Goal: Task Accomplishment & Management: Manage account settings

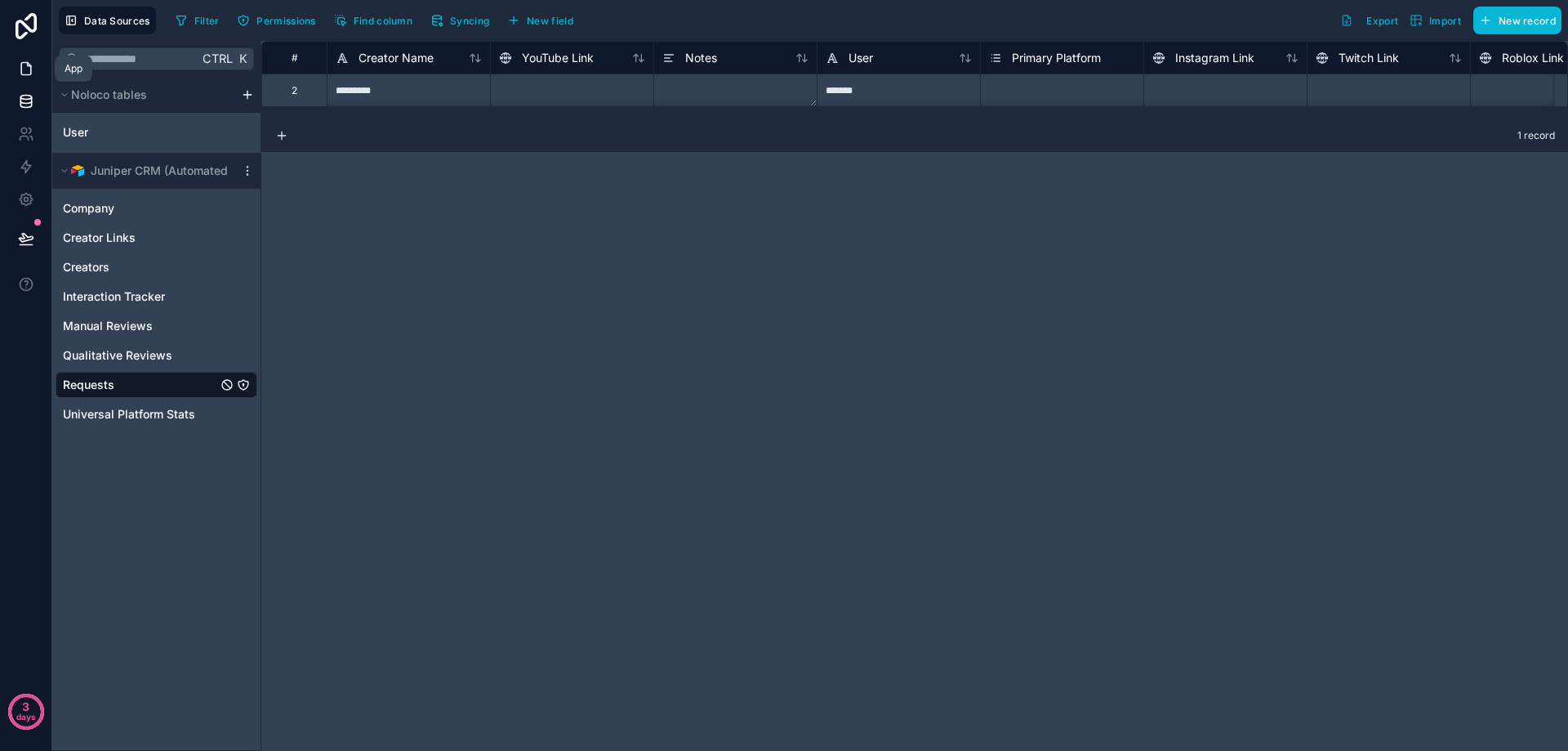
click at [23, 78] on link at bounding box center [25, 69] width 51 height 33
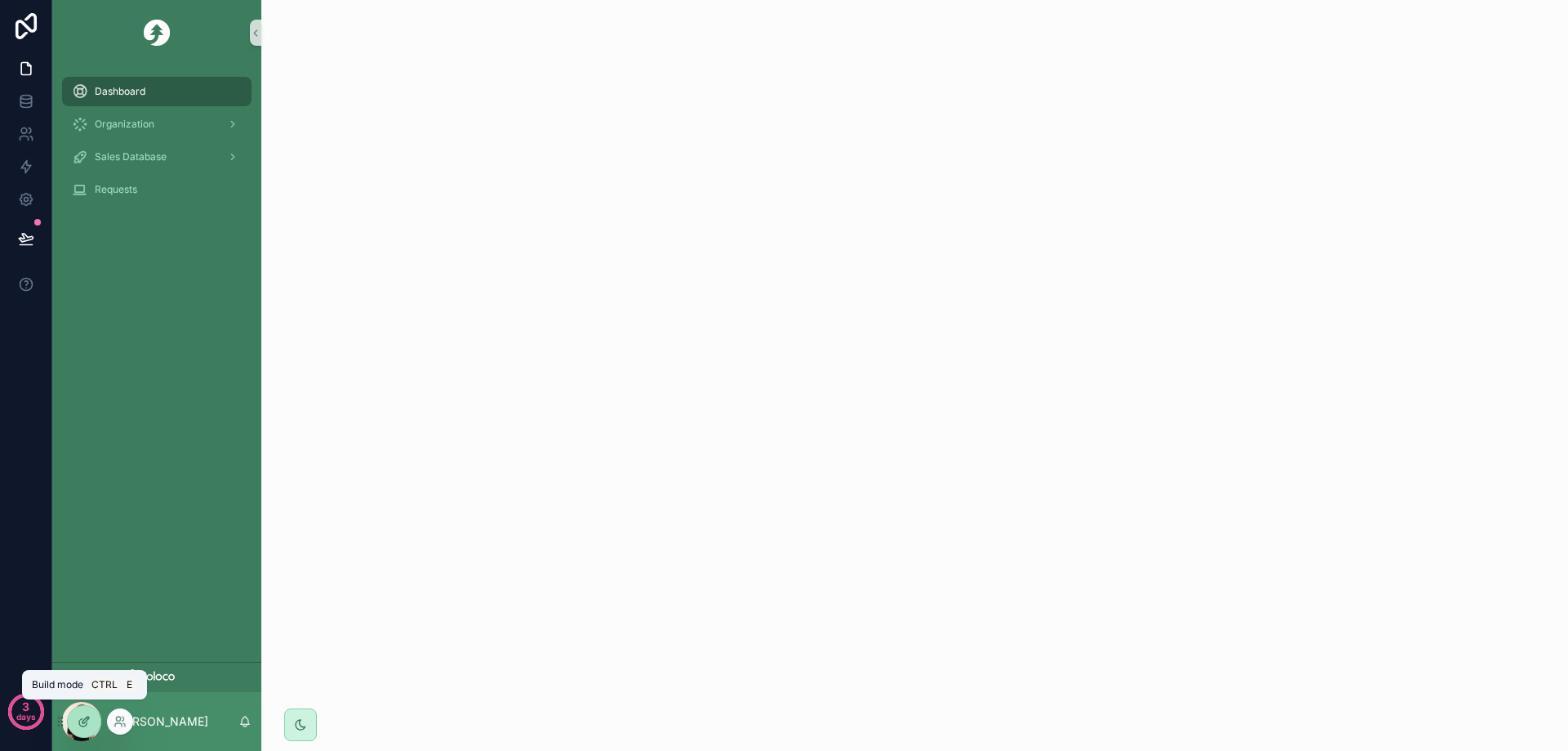
click at [80, 720] on icon at bounding box center [83, 721] width 13 height 13
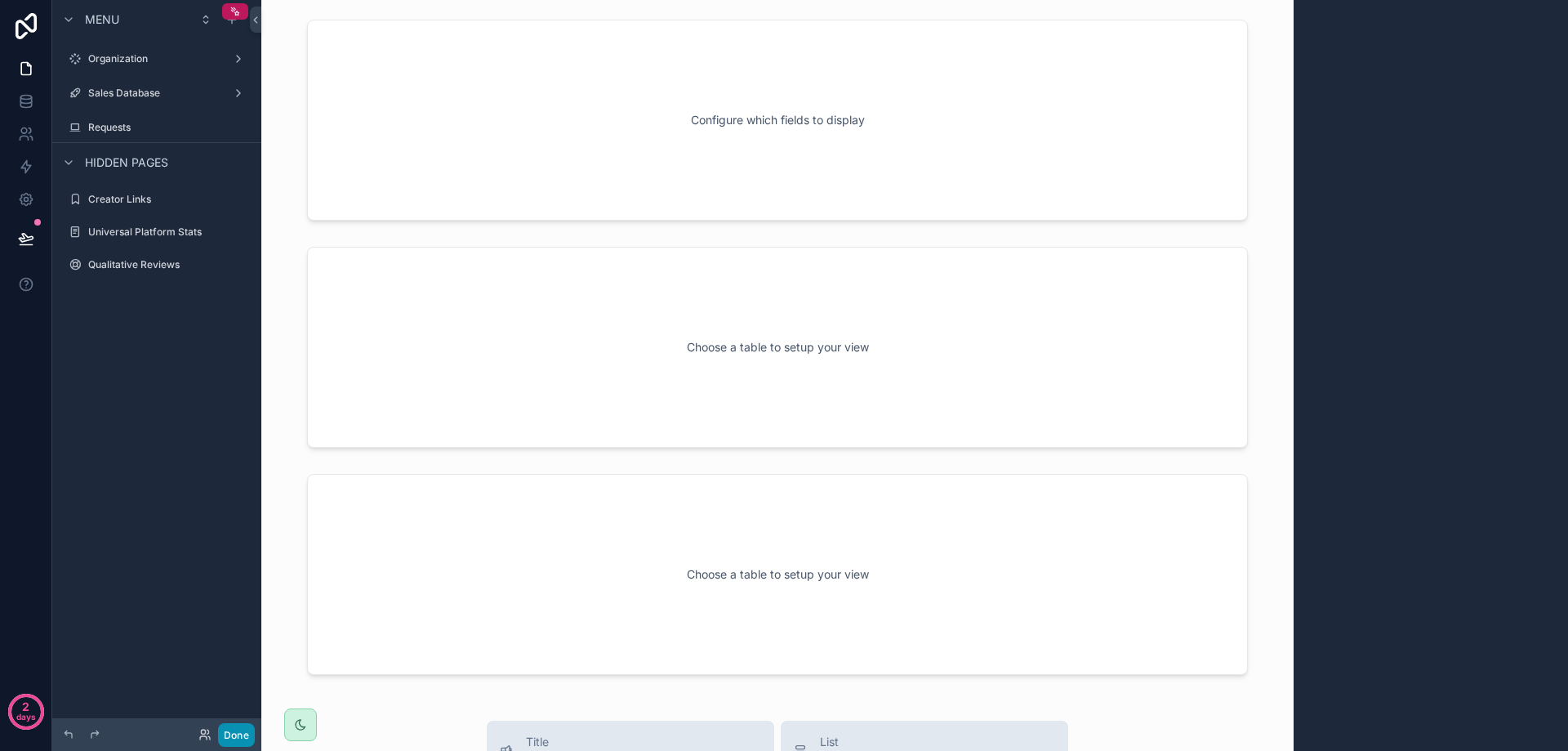
click at [245, 731] on button "Done" at bounding box center [237, 735] width 37 height 23
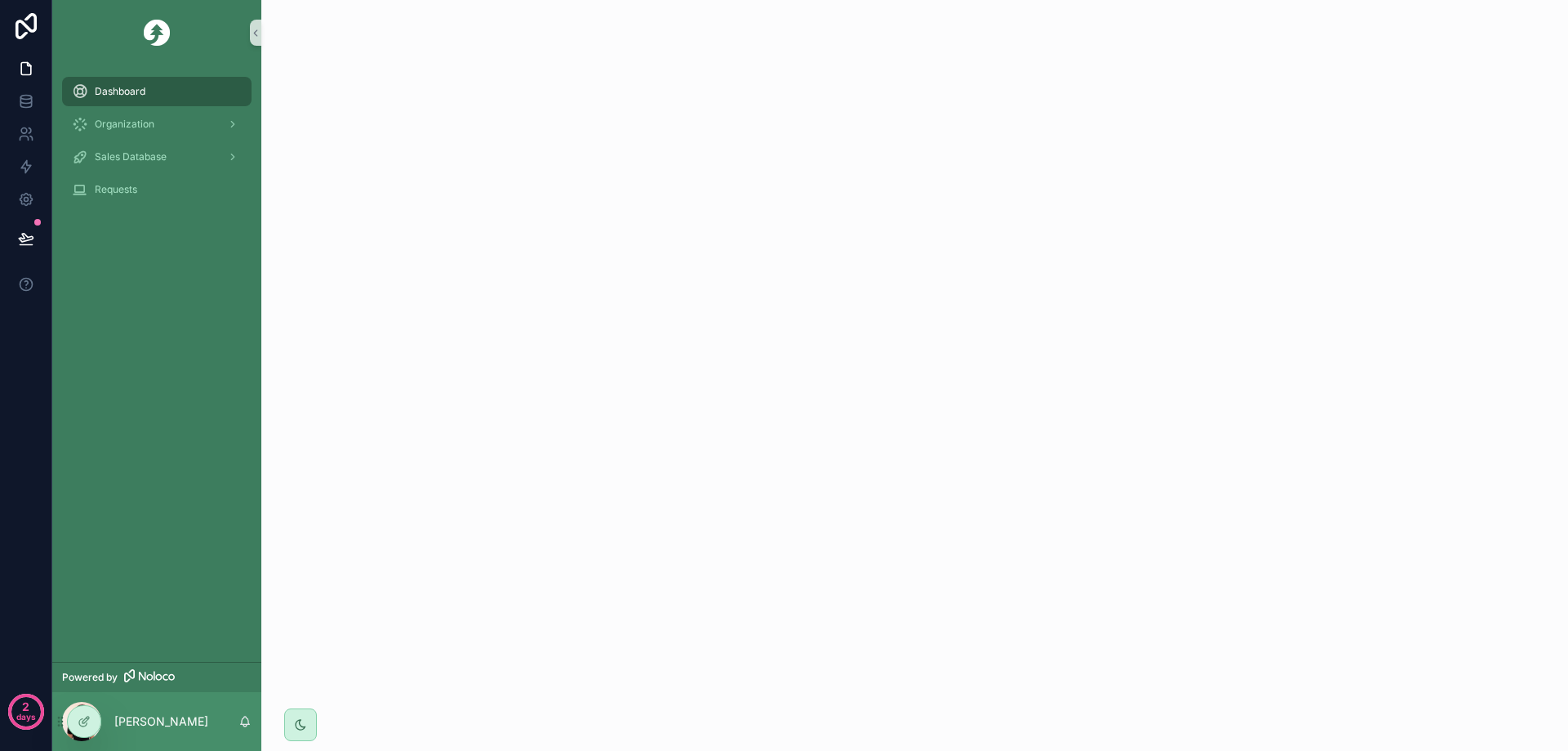
drag, startPoint x: 111, startPoint y: 94, endPoint x: 65, endPoint y: 275, distance: 186.8
click at [65, 275] on div "Dashboard Organization Sales Database Requests" at bounding box center [156, 363] width 209 height 597
click at [23, 703] on p "2" at bounding box center [26, 706] width 8 height 17
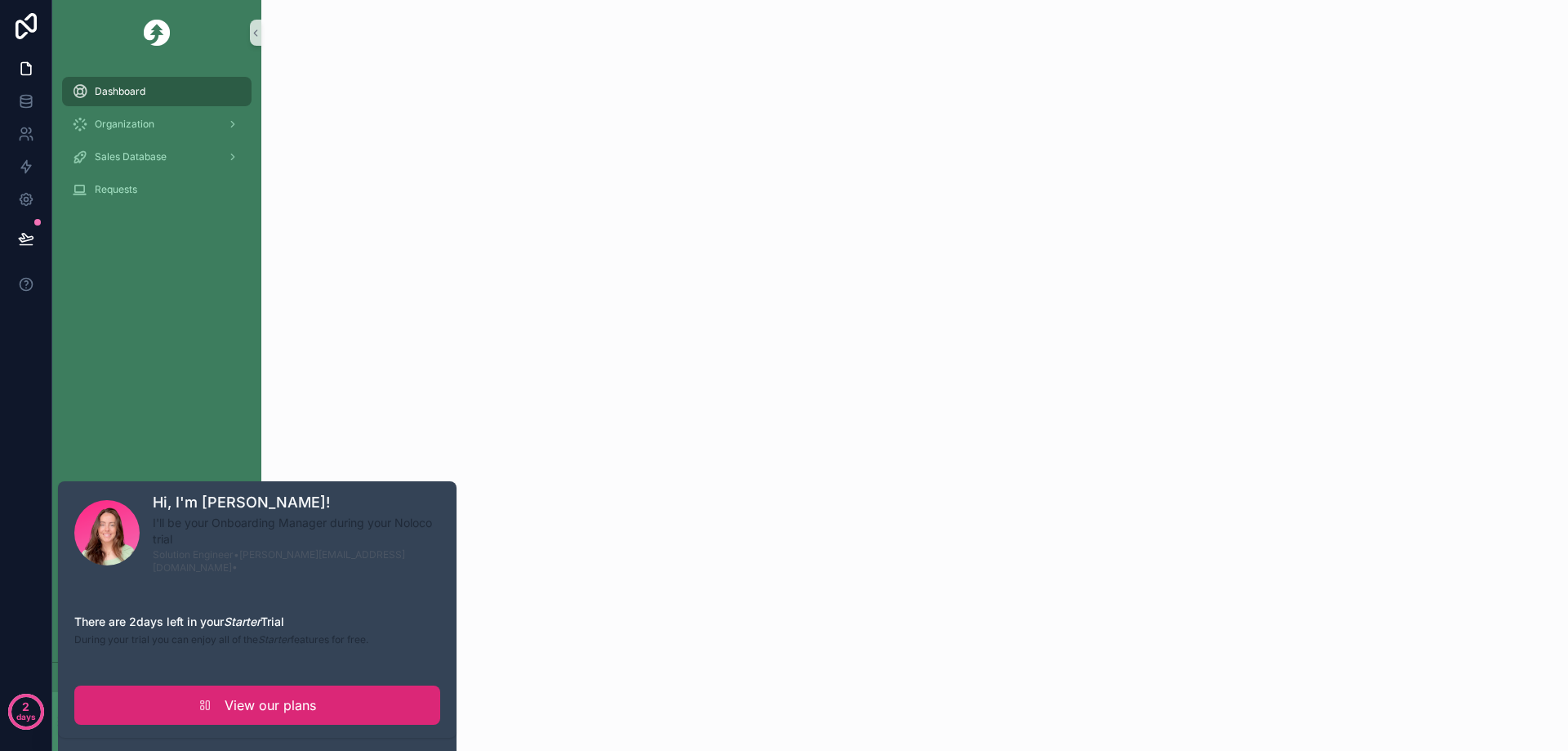
click at [183, 693] on link "View our plans" at bounding box center [257, 705] width 366 height 39
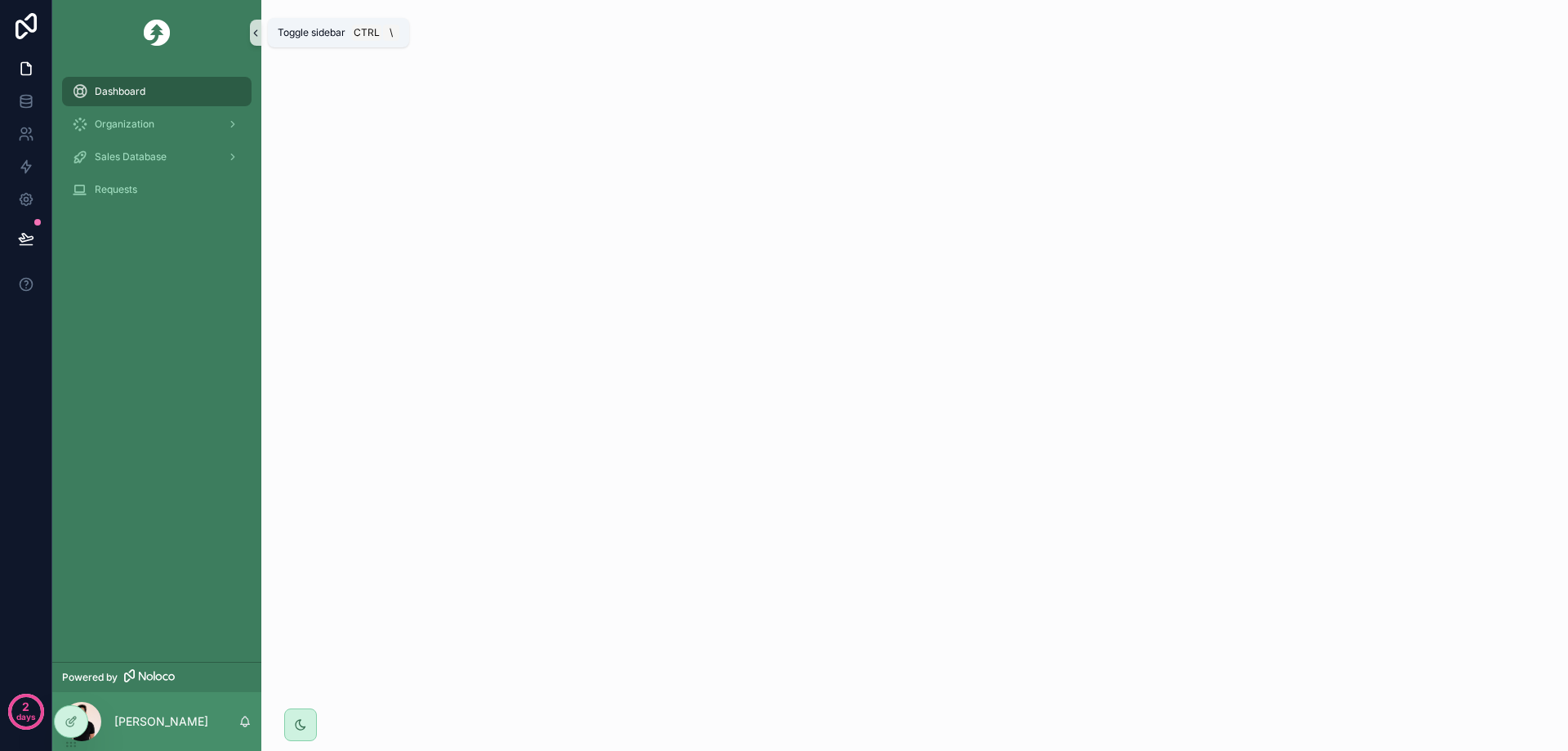
click at [254, 37] on icon "scrollable content" at bounding box center [255, 33] width 12 height 13
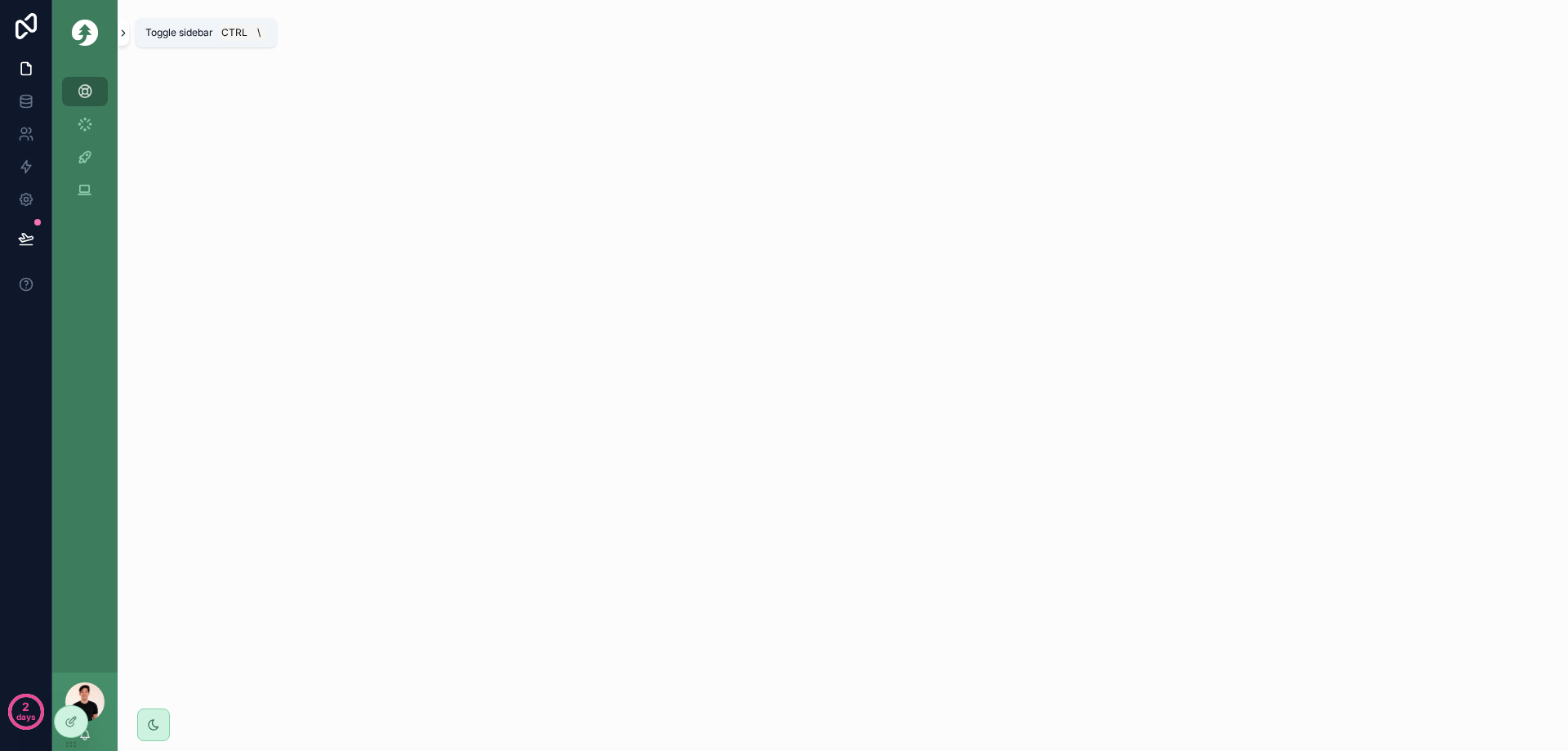
click at [124, 32] on icon "scrollable content" at bounding box center [122, 33] width 3 height 6
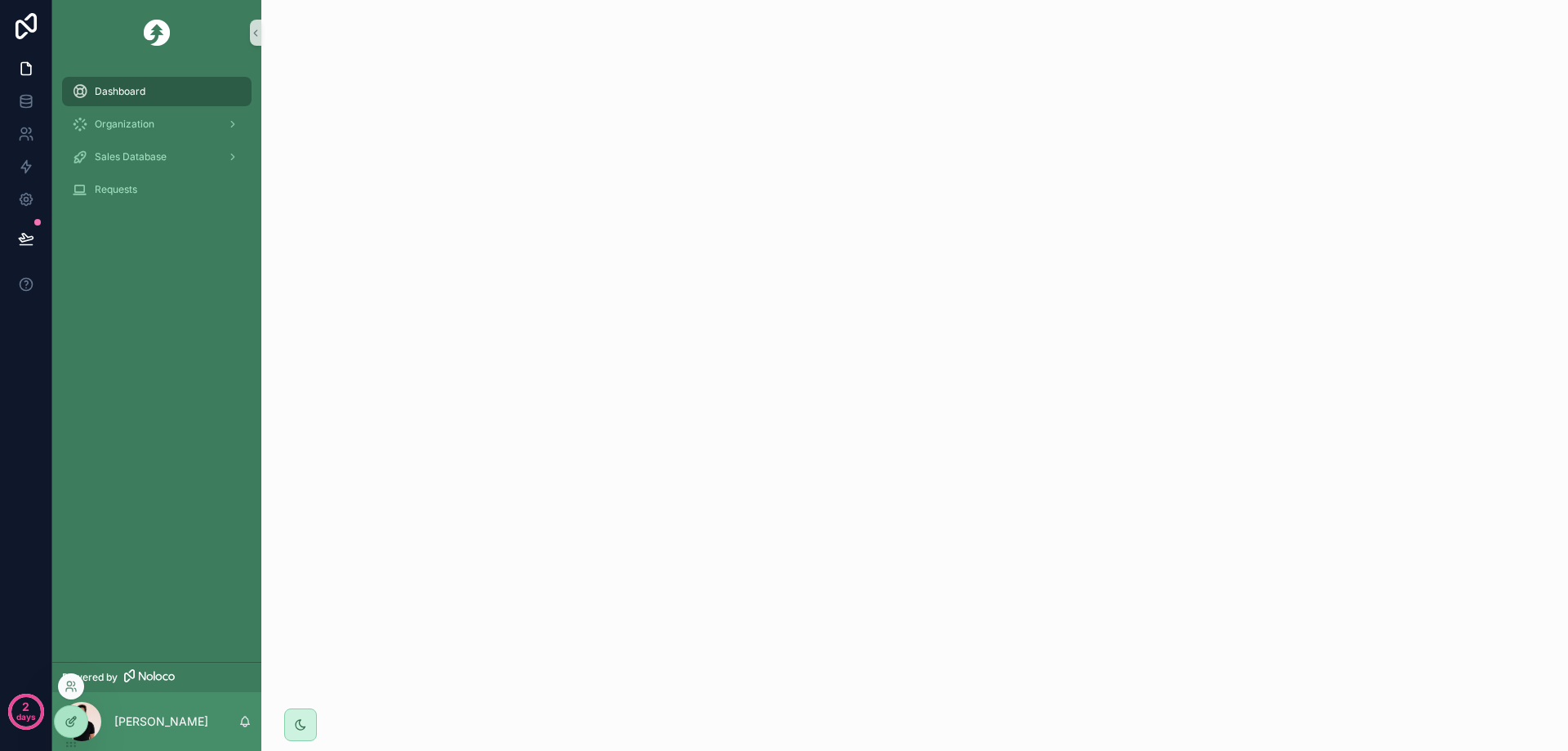
click at [75, 720] on icon at bounding box center [70, 721] width 13 height 13
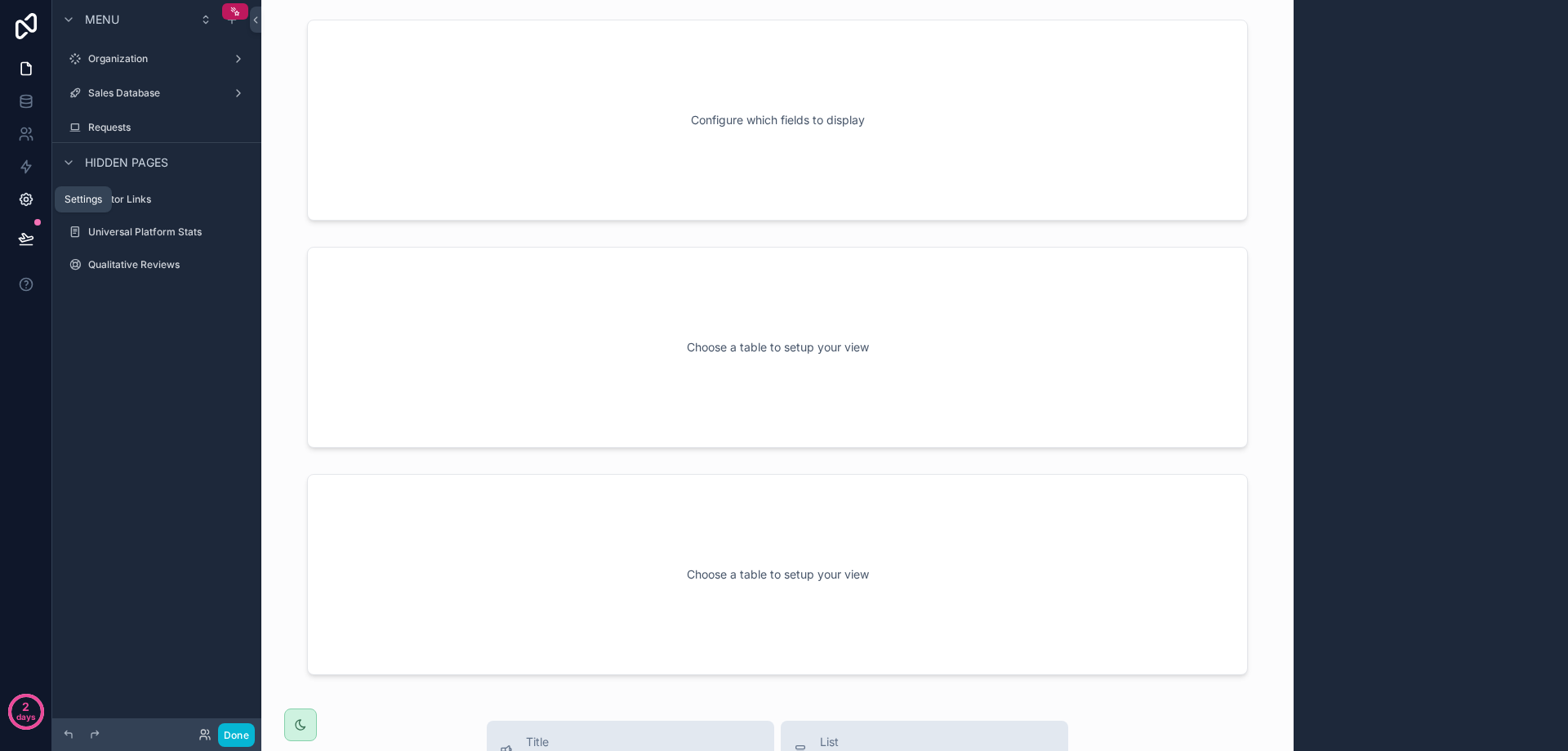
click at [28, 203] on icon at bounding box center [26, 199] width 17 height 17
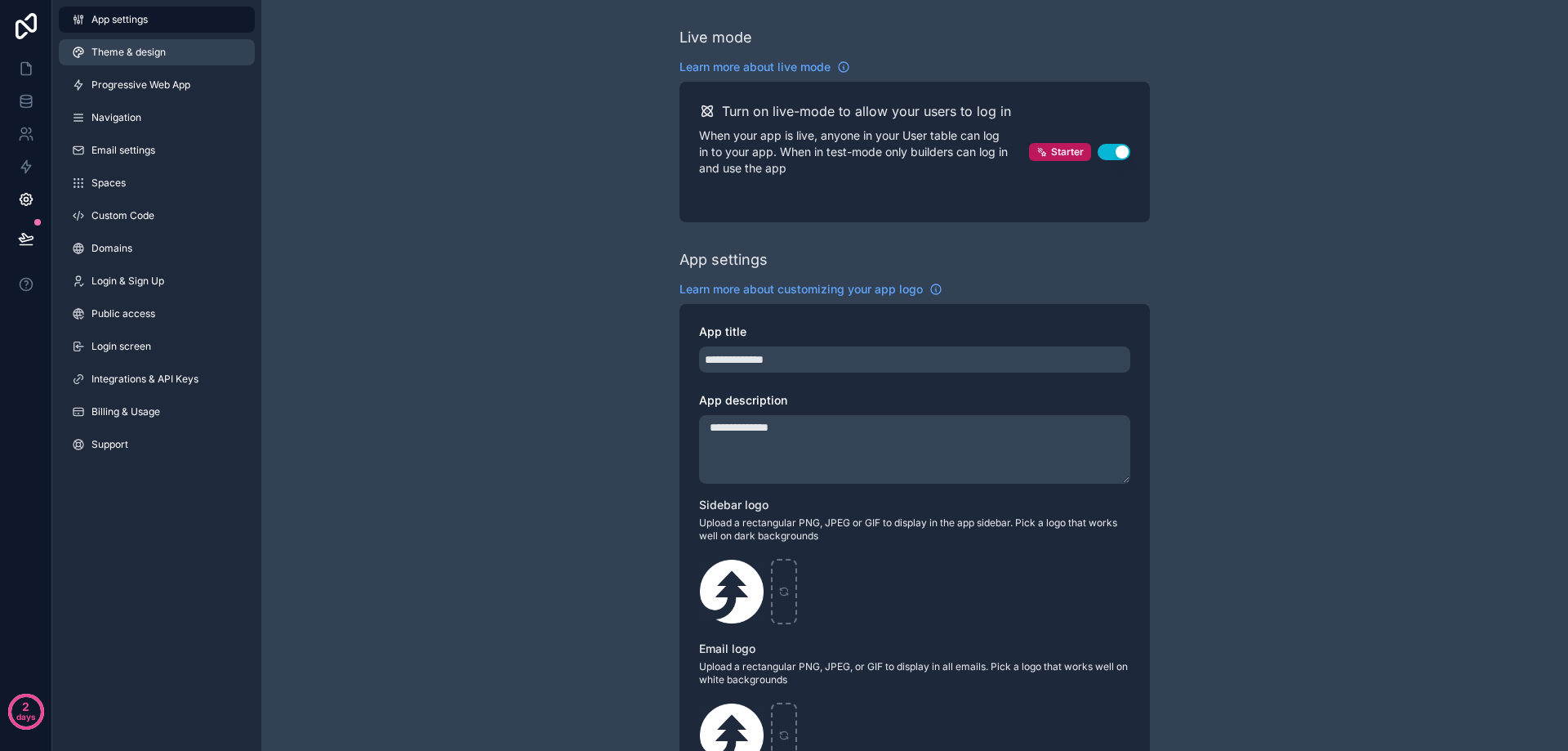
click at [170, 54] on link "Theme & design" at bounding box center [157, 51] width 196 height 26
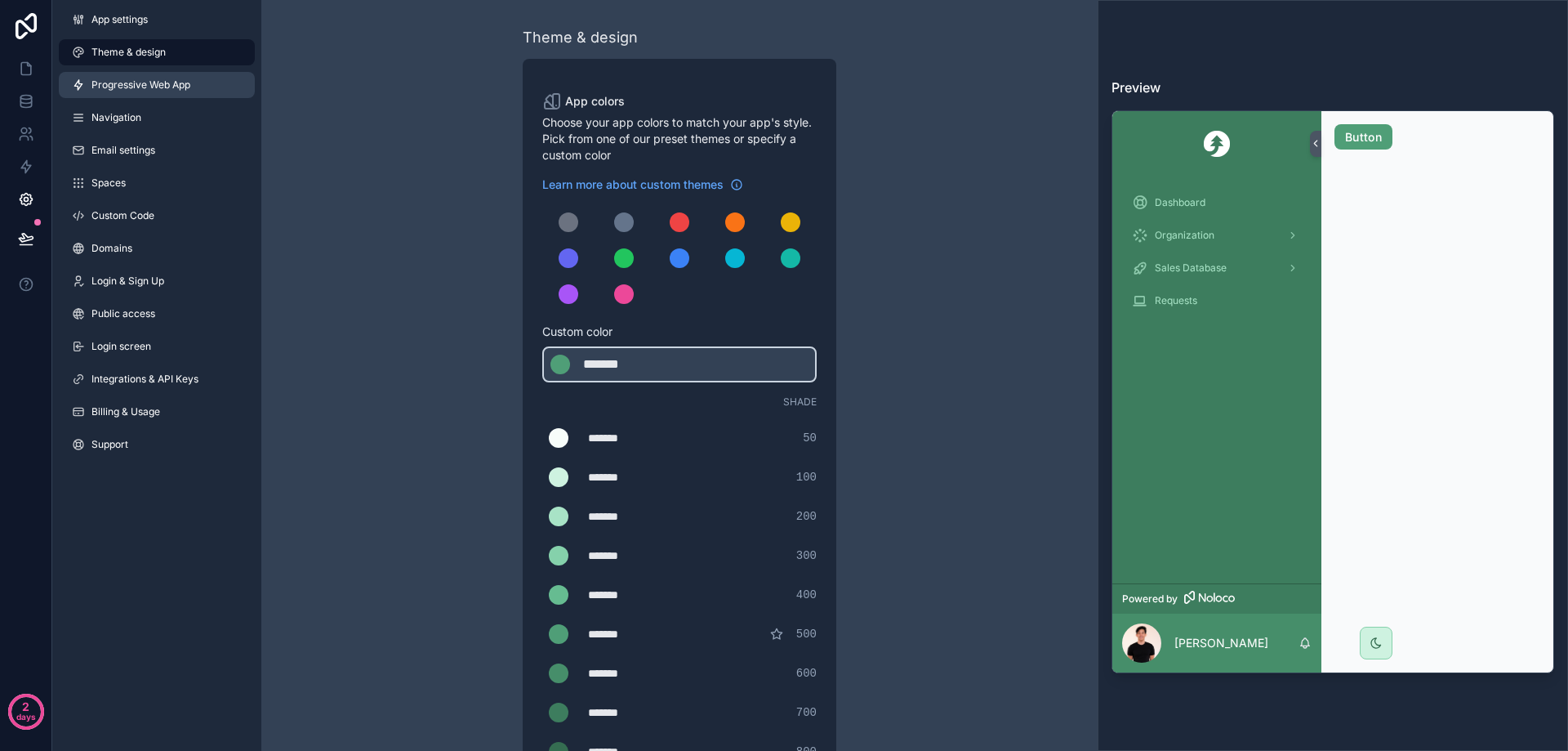
click at [164, 81] on span "Progressive Web App" at bounding box center [141, 85] width 99 height 13
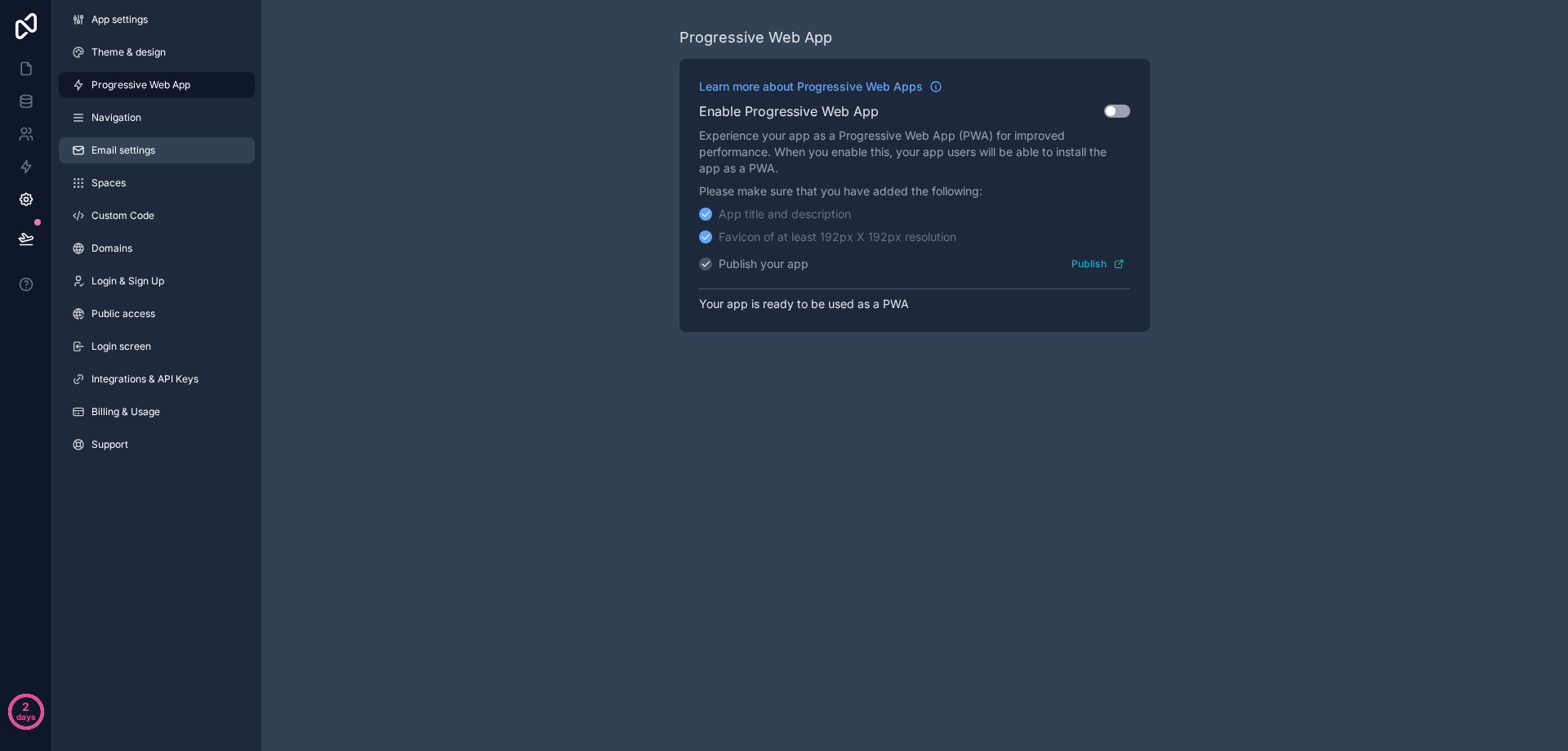
click at [155, 137] on link "Email settings" at bounding box center [157, 150] width 196 height 26
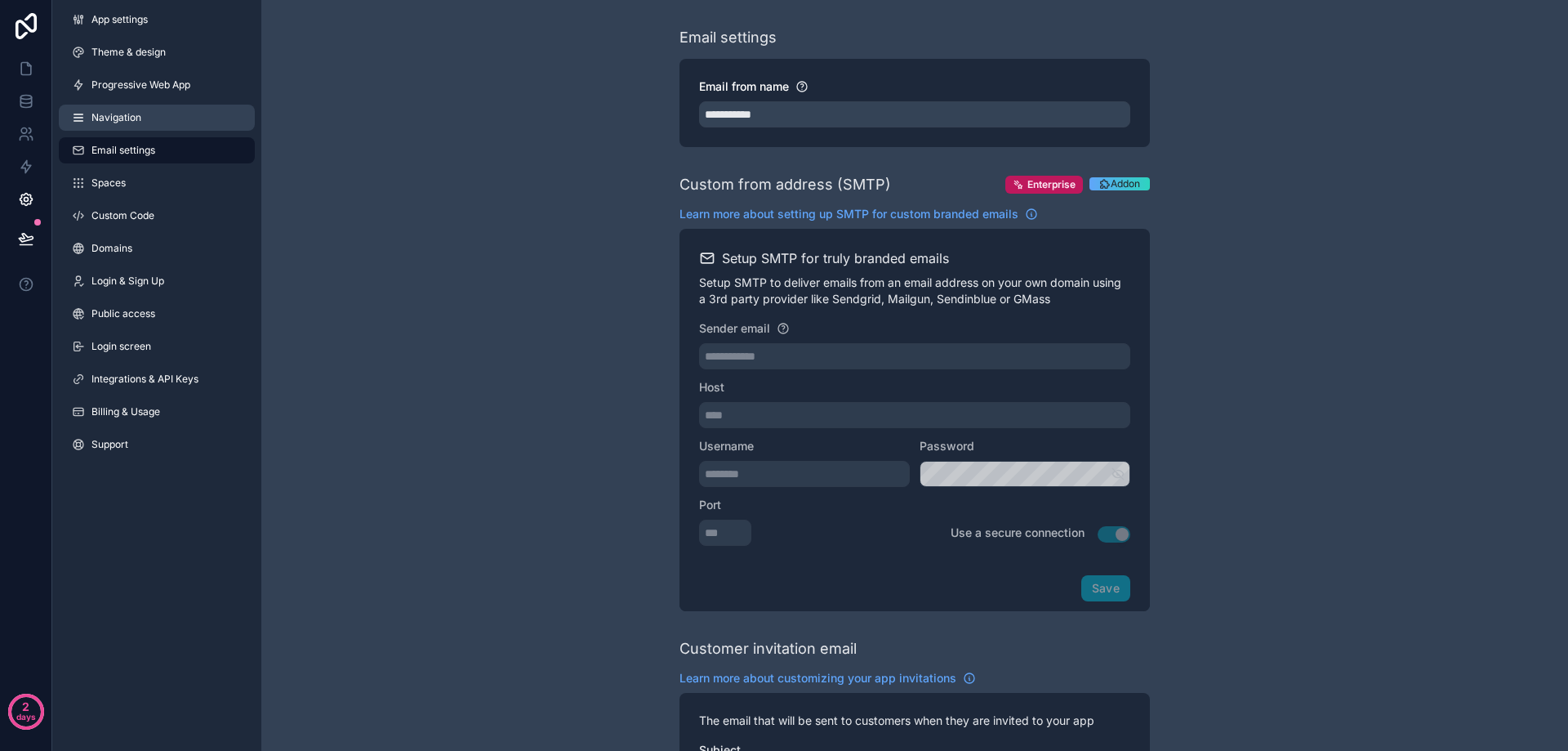
click at [166, 112] on link "Navigation" at bounding box center [157, 118] width 196 height 26
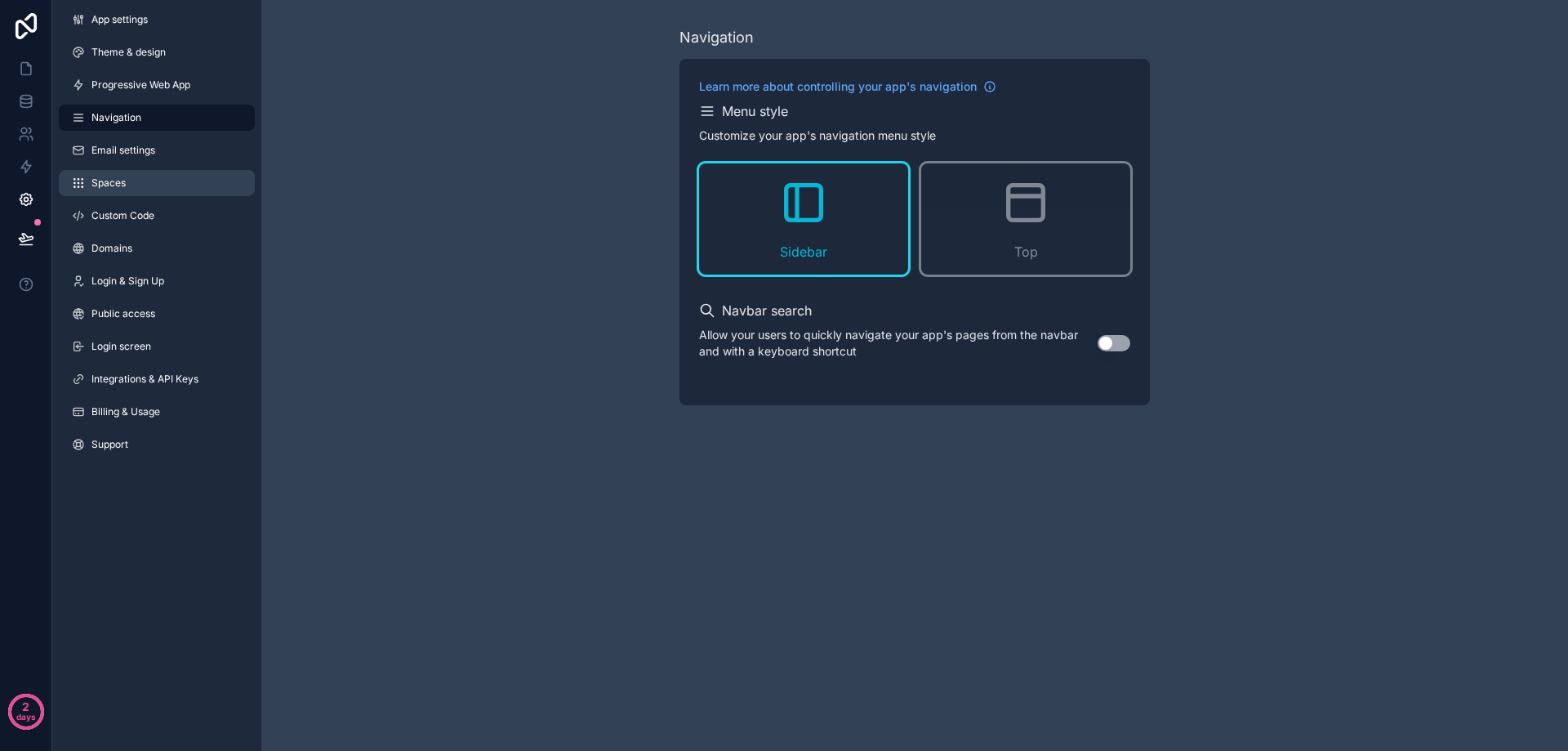
click at [151, 176] on link "Spaces" at bounding box center [157, 183] width 196 height 26
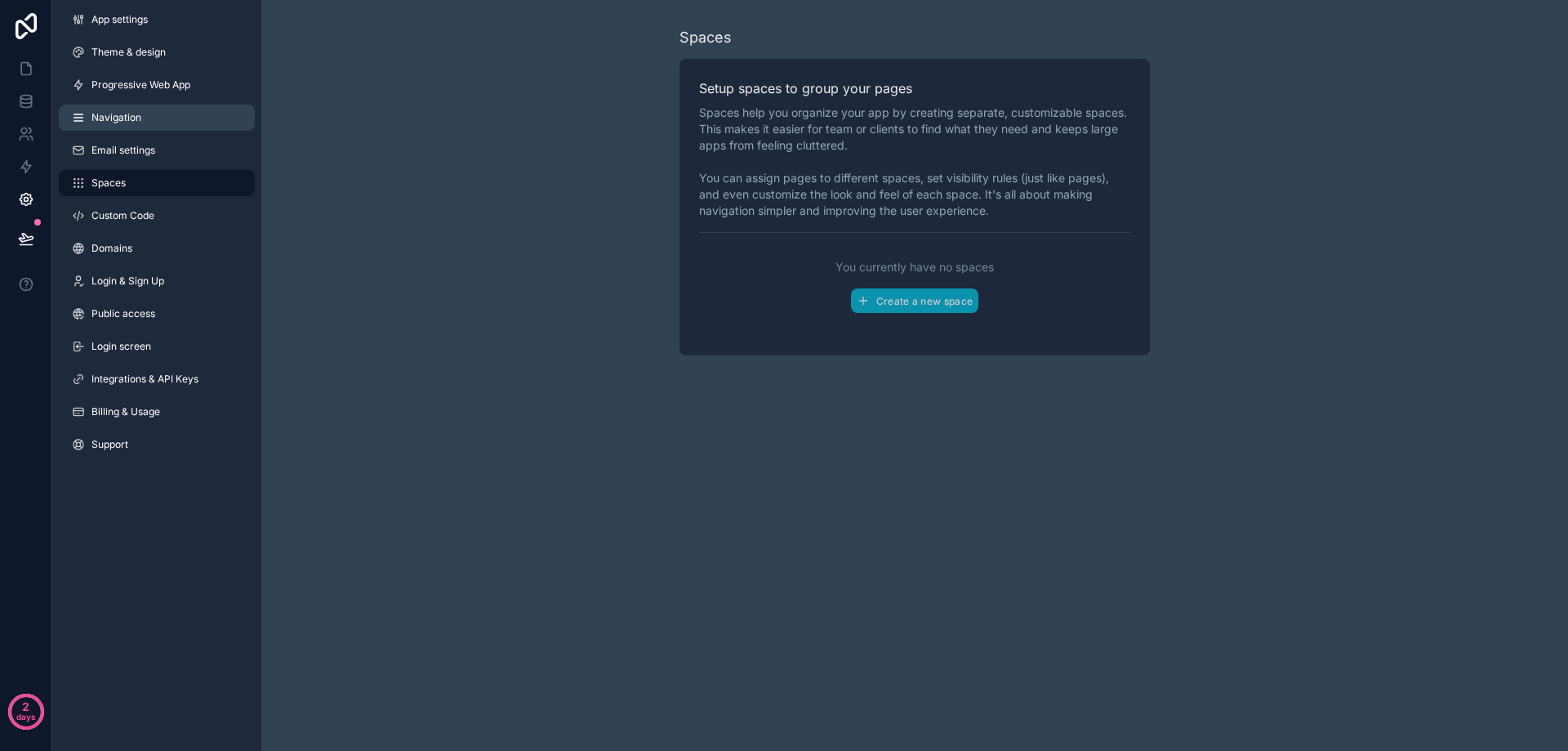
click at [153, 126] on link "Navigation" at bounding box center [157, 118] width 196 height 26
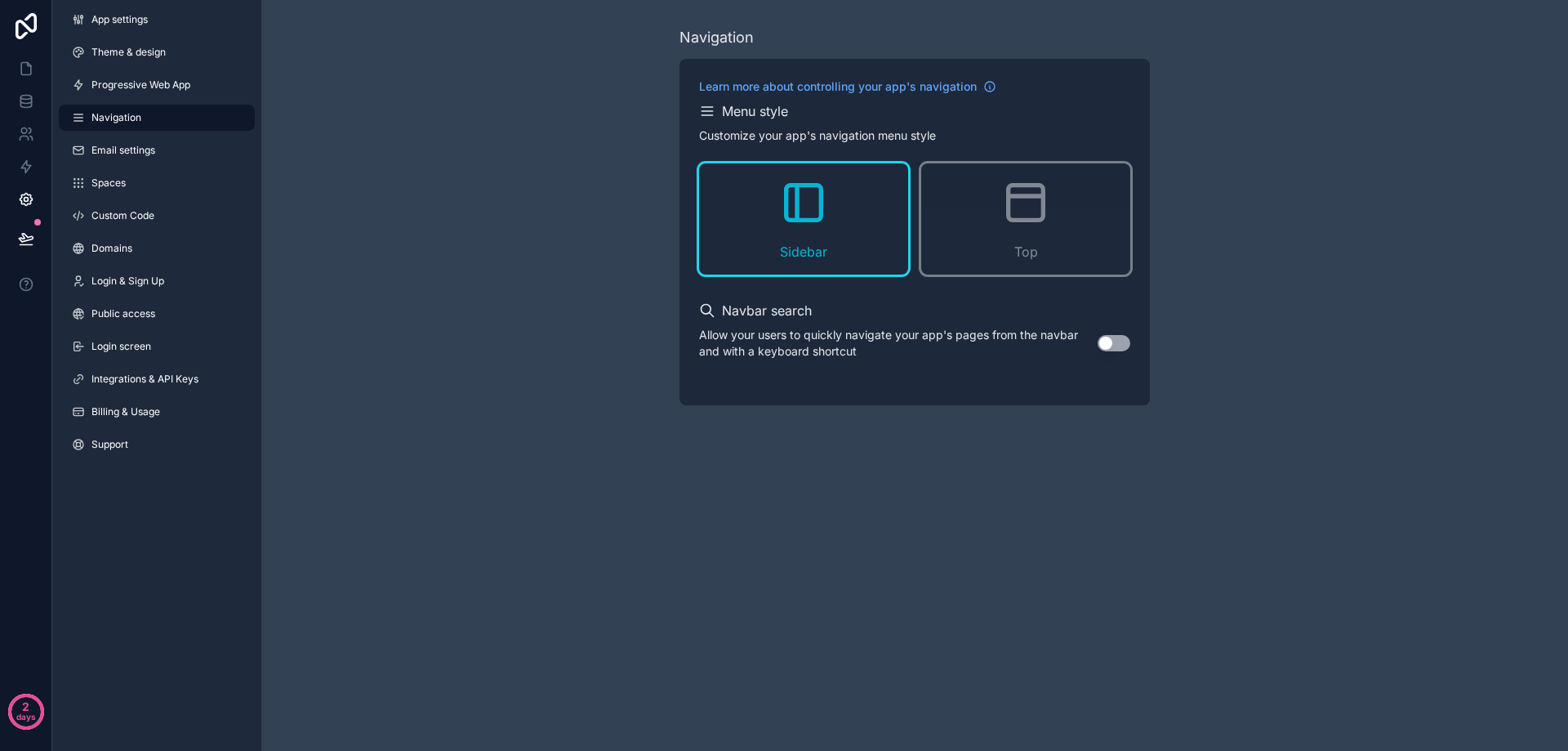
click at [170, 201] on div "App settings Theme & design Progressive Web App Navigation Email settings Space…" at bounding box center [156, 235] width 209 height 471
click at [161, 182] on link "Spaces" at bounding box center [157, 183] width 196 height 26
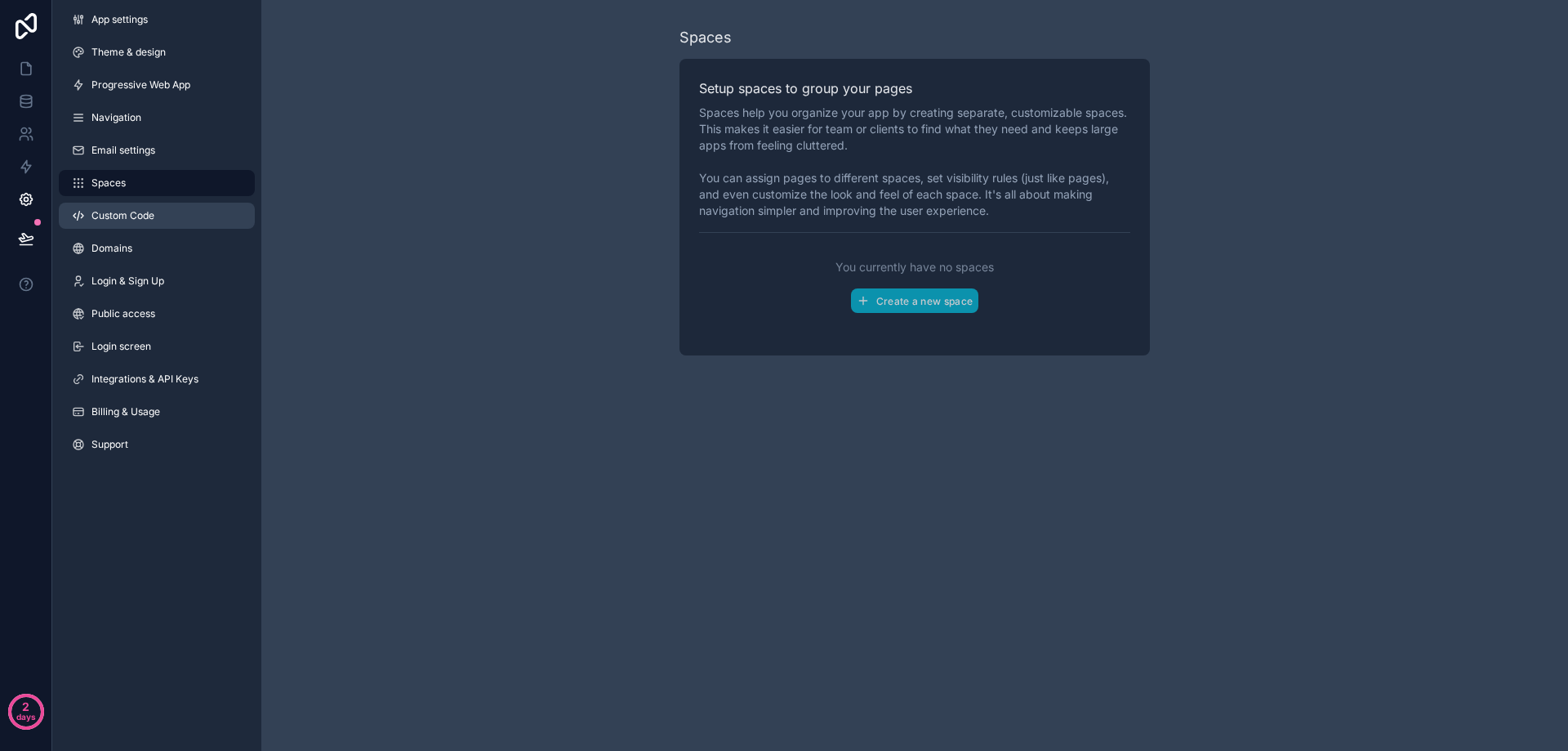
click at [157, 211] on link "Custom Code" at bounding box center [157, 216] width 196 height 26
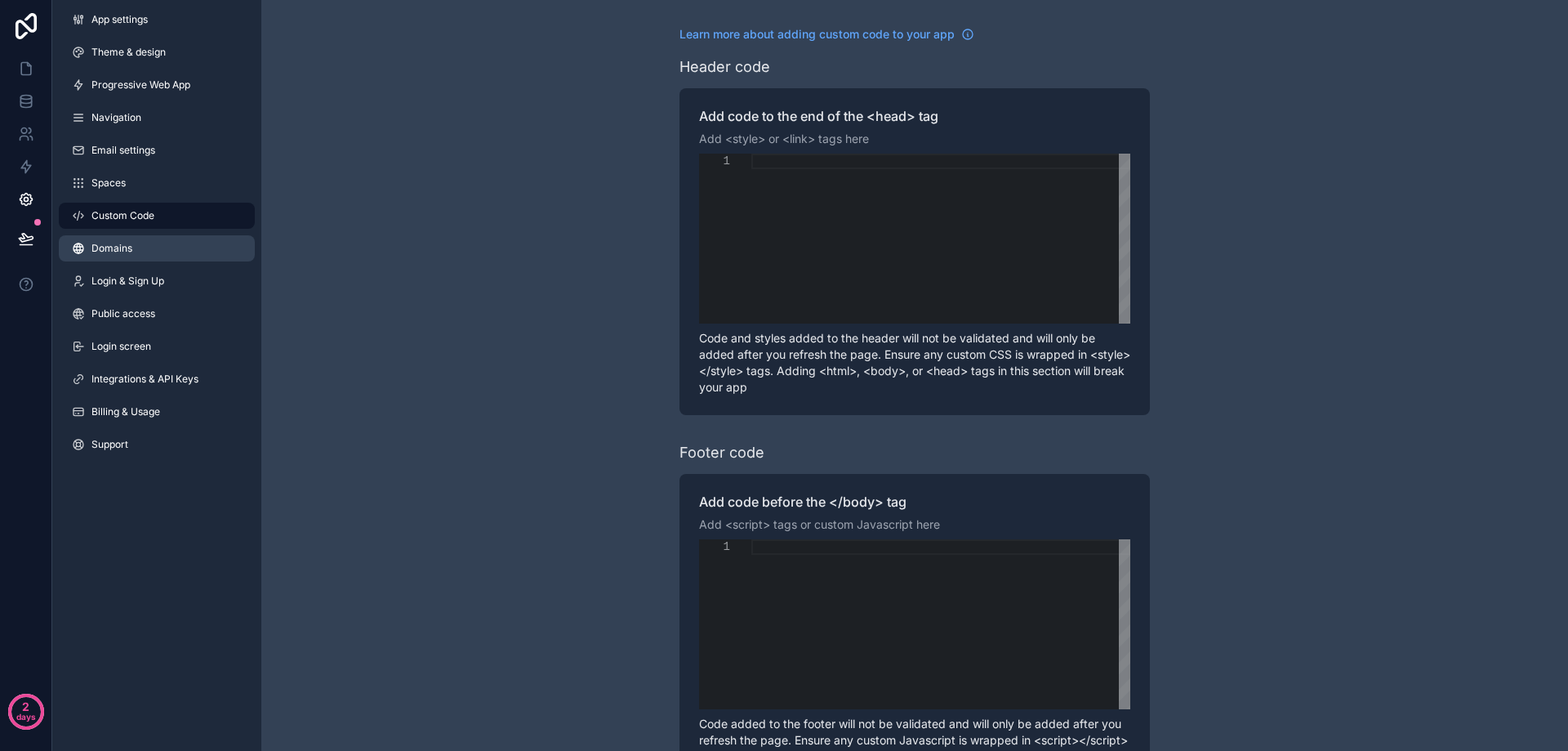
click at [157, 252] on link "Domains" at bounding box center [157, 248] width 196 height 26
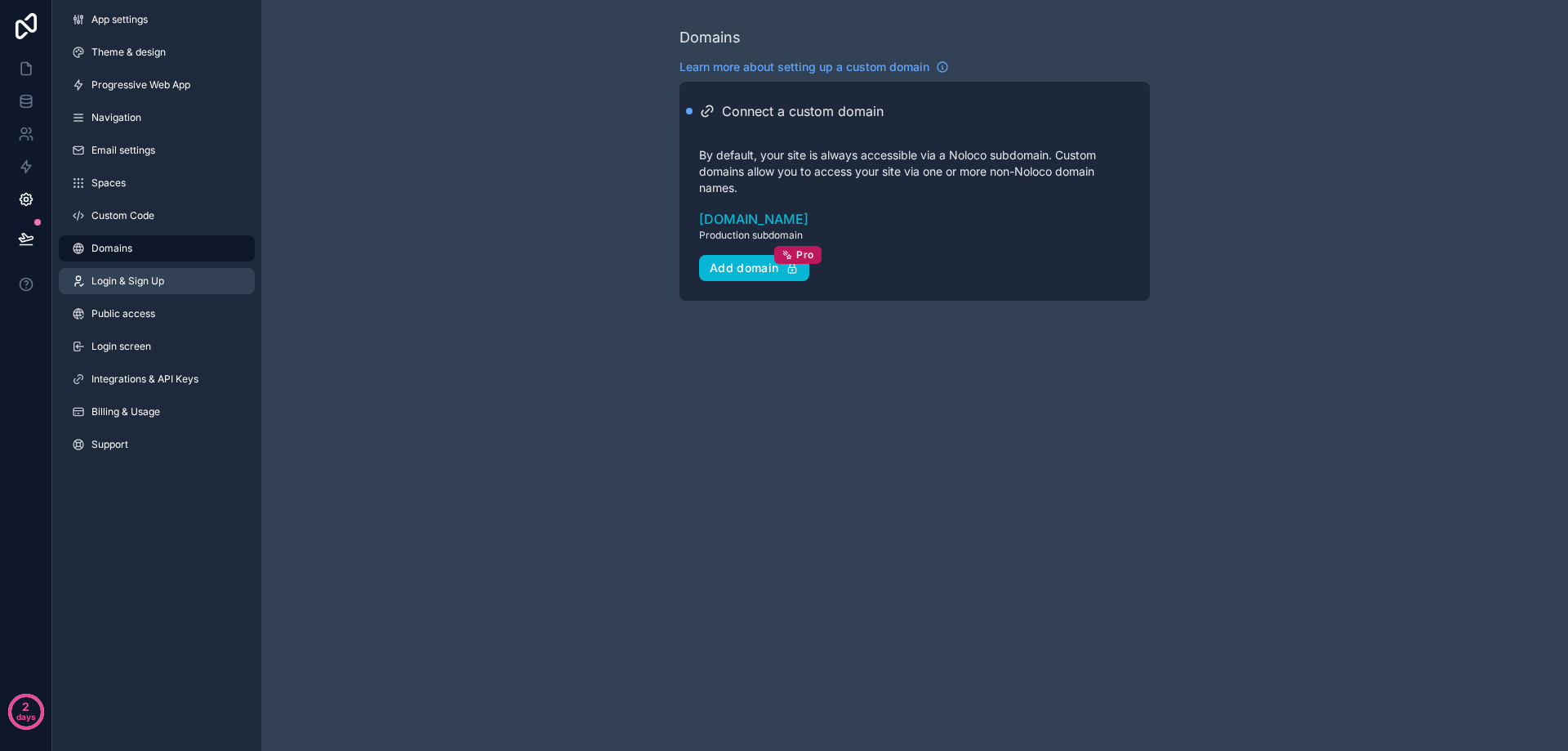
click at [189, 285] on link "Login & Sign Up" at bounding box center [157, 281] width 196 height 26
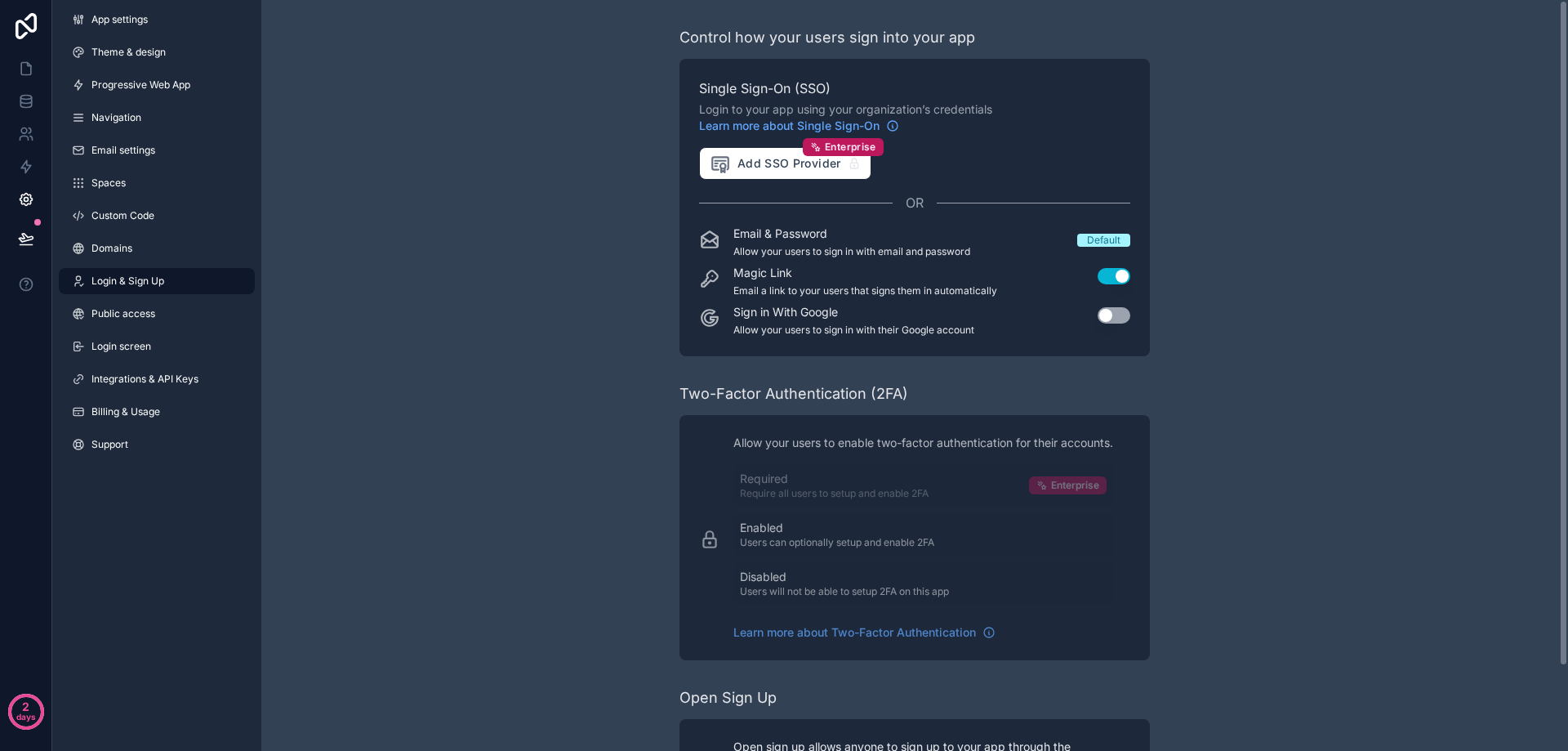
click at [1111, 314] on button "Use setting" at bounding box center [1115, 315] width 33 height 17
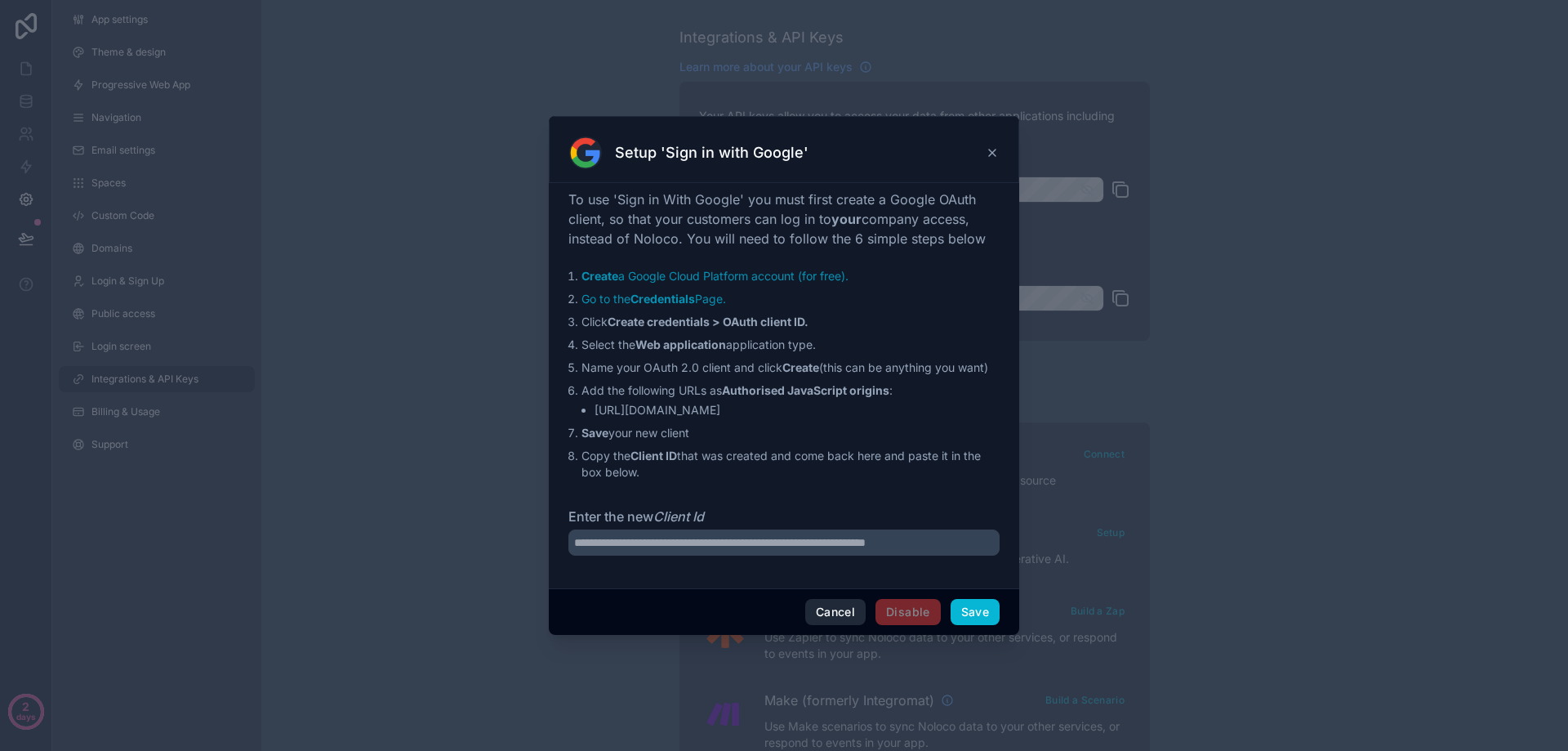
click at [825, 621] on button "Cancel" at bounding box center [836, 612] width 60 height 26
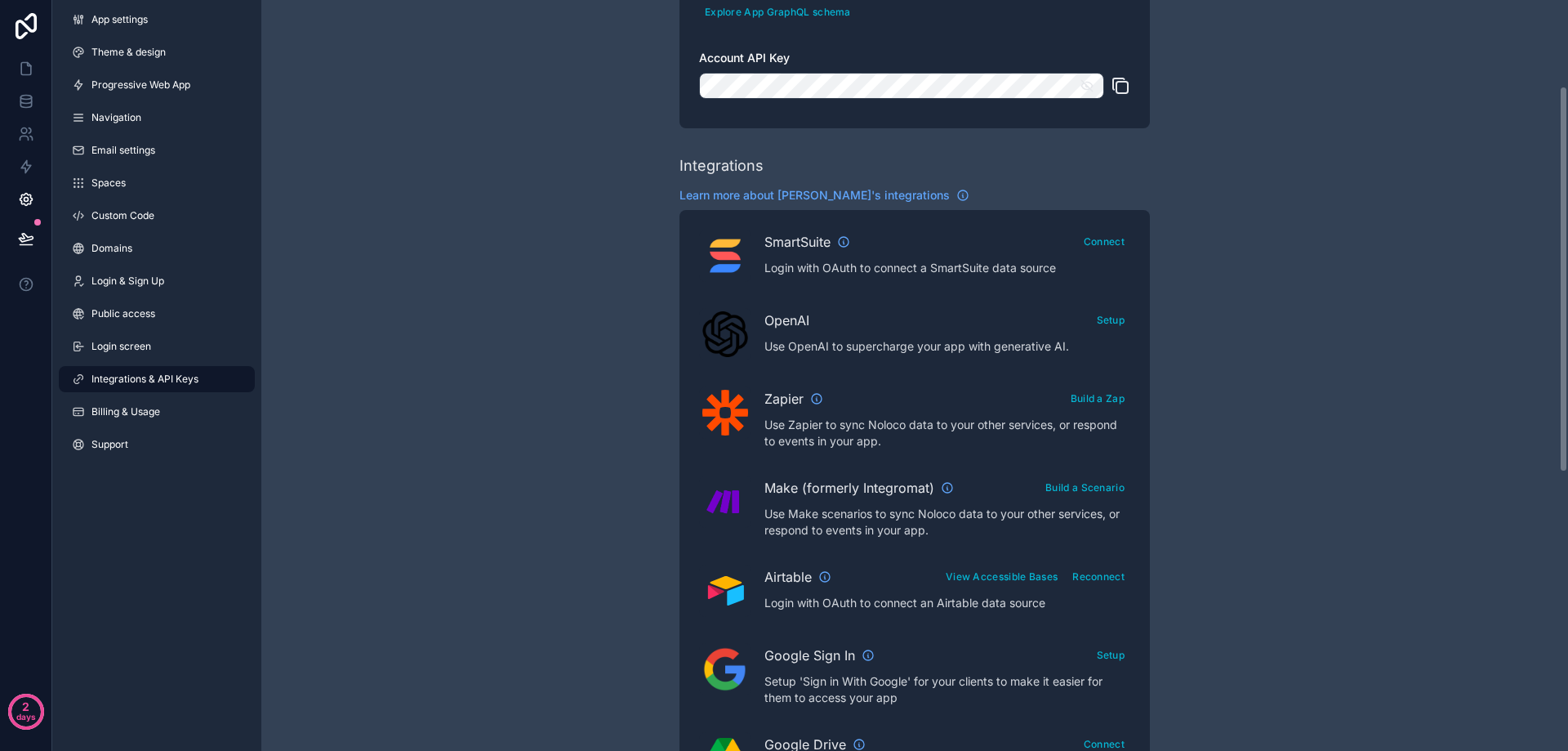
scroll to position [327, 0]
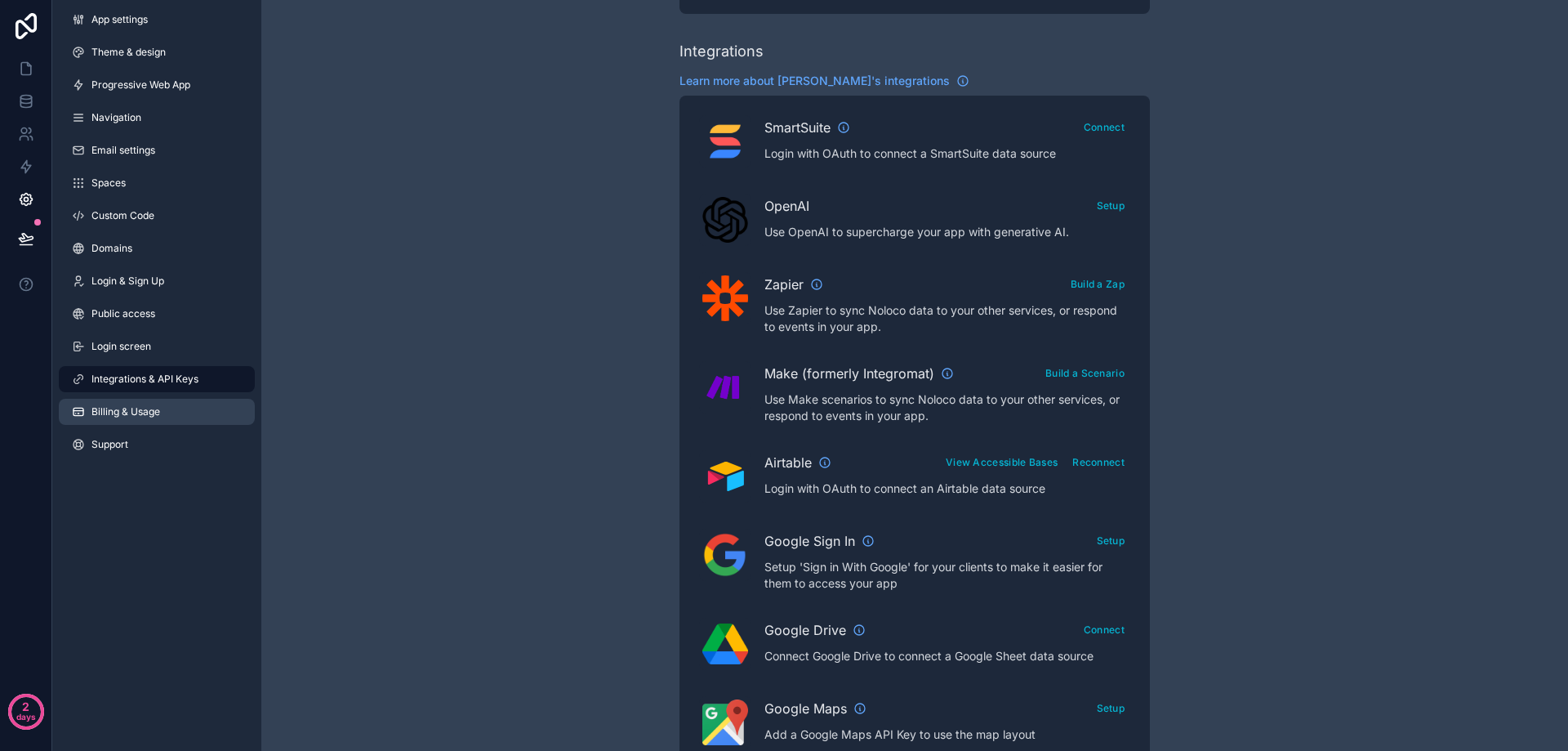
click at [164, 404] on link "Billing & Usage" at bounding box center [157, 412] width 196 height 26
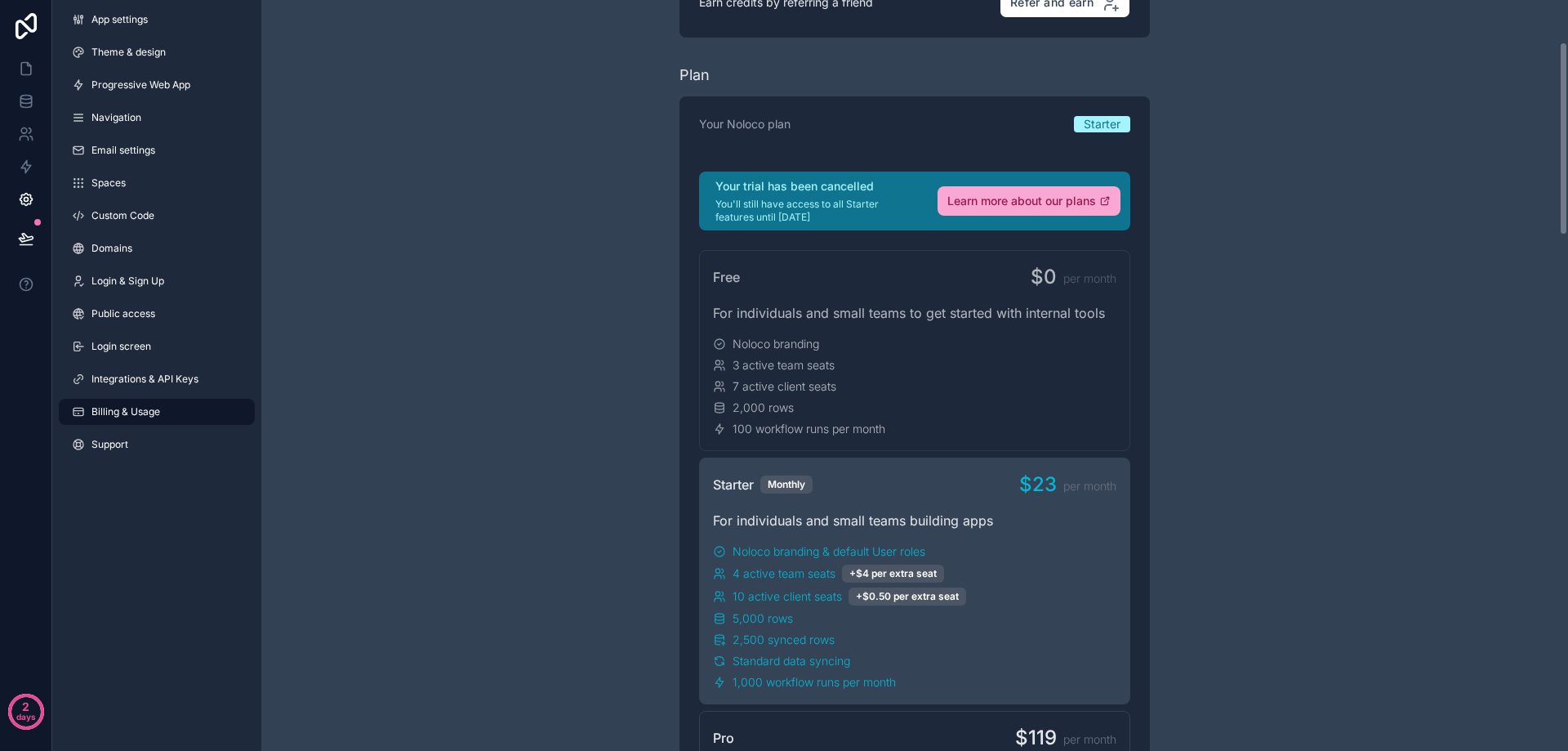
scroll to position [163, 0]
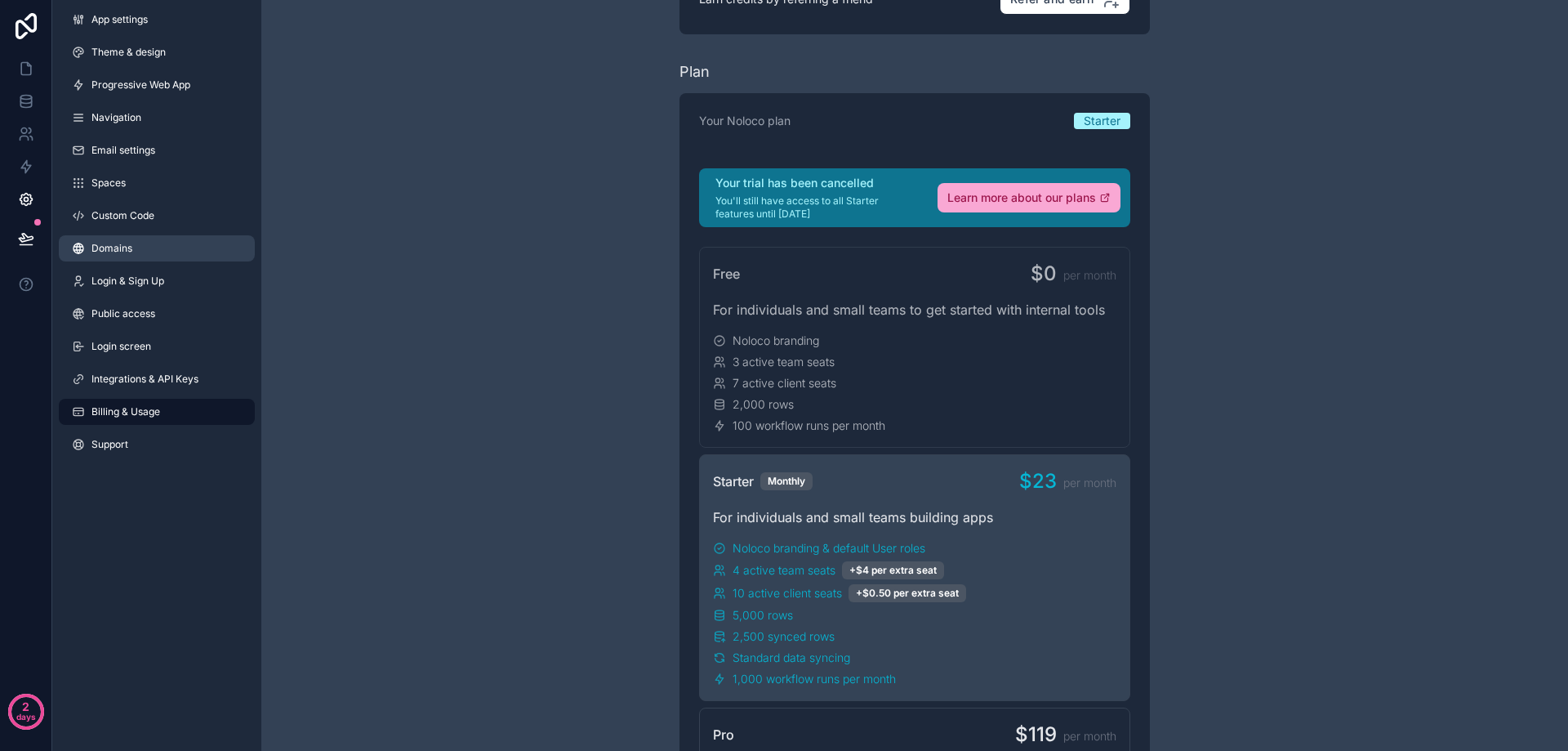
click at [150, 245] on link "Domains" at bounding box center [157, 248] width 196 height 26
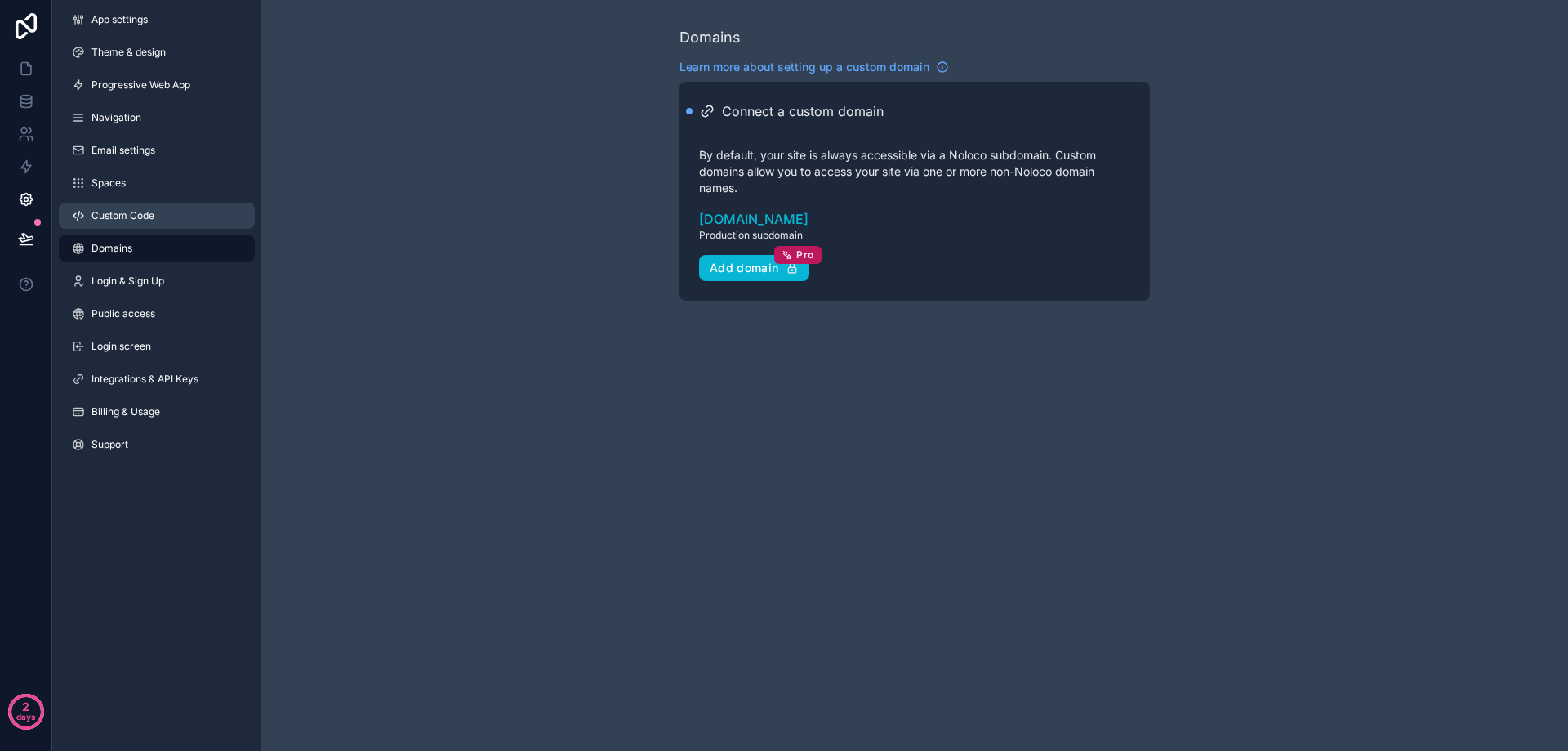
click at [153, 219] on span "Custom Code" at bounding box center [122, 215] width 63 height 13
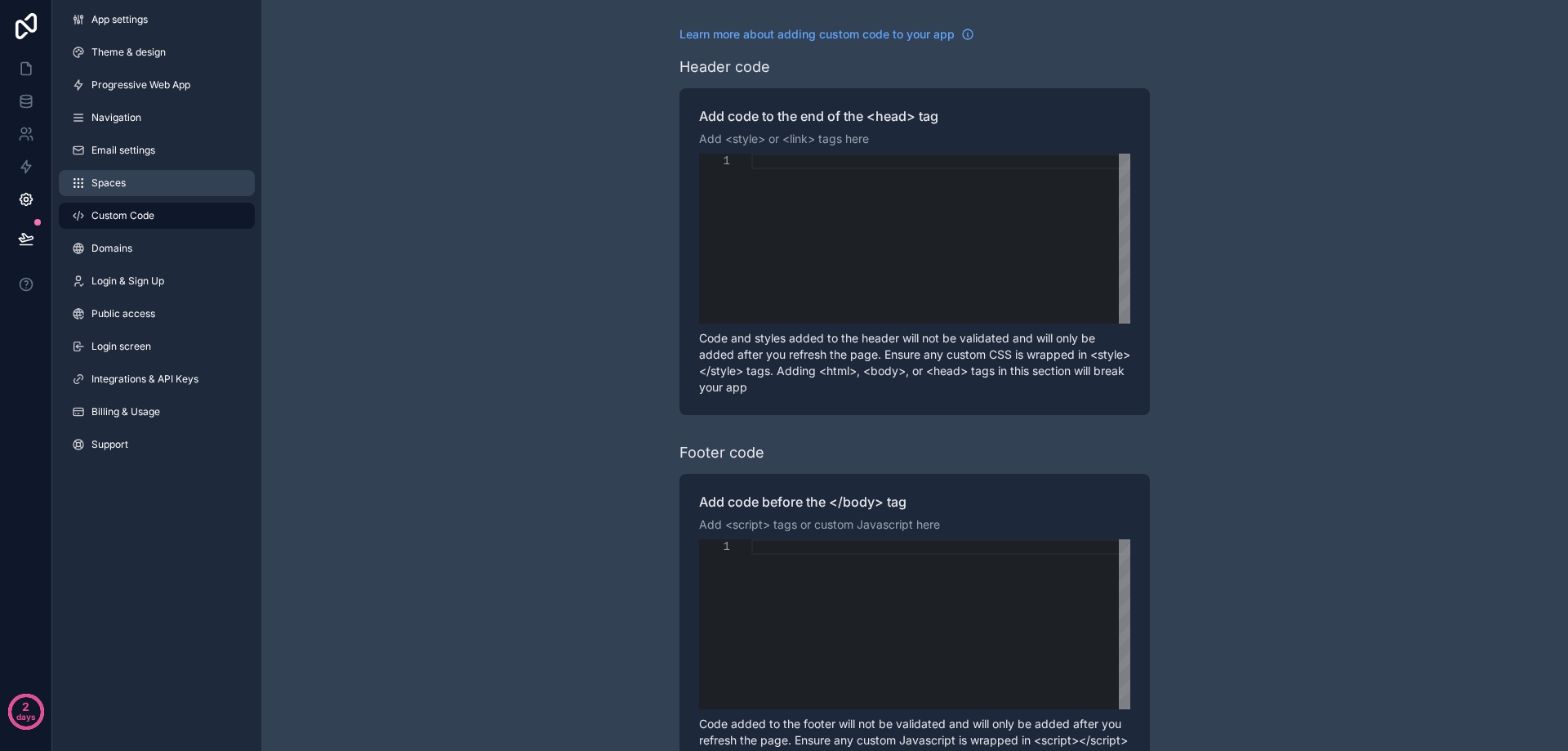
click at [166, 195] on link "Spaces" at bounding box center [157, 183] width 196 height 26
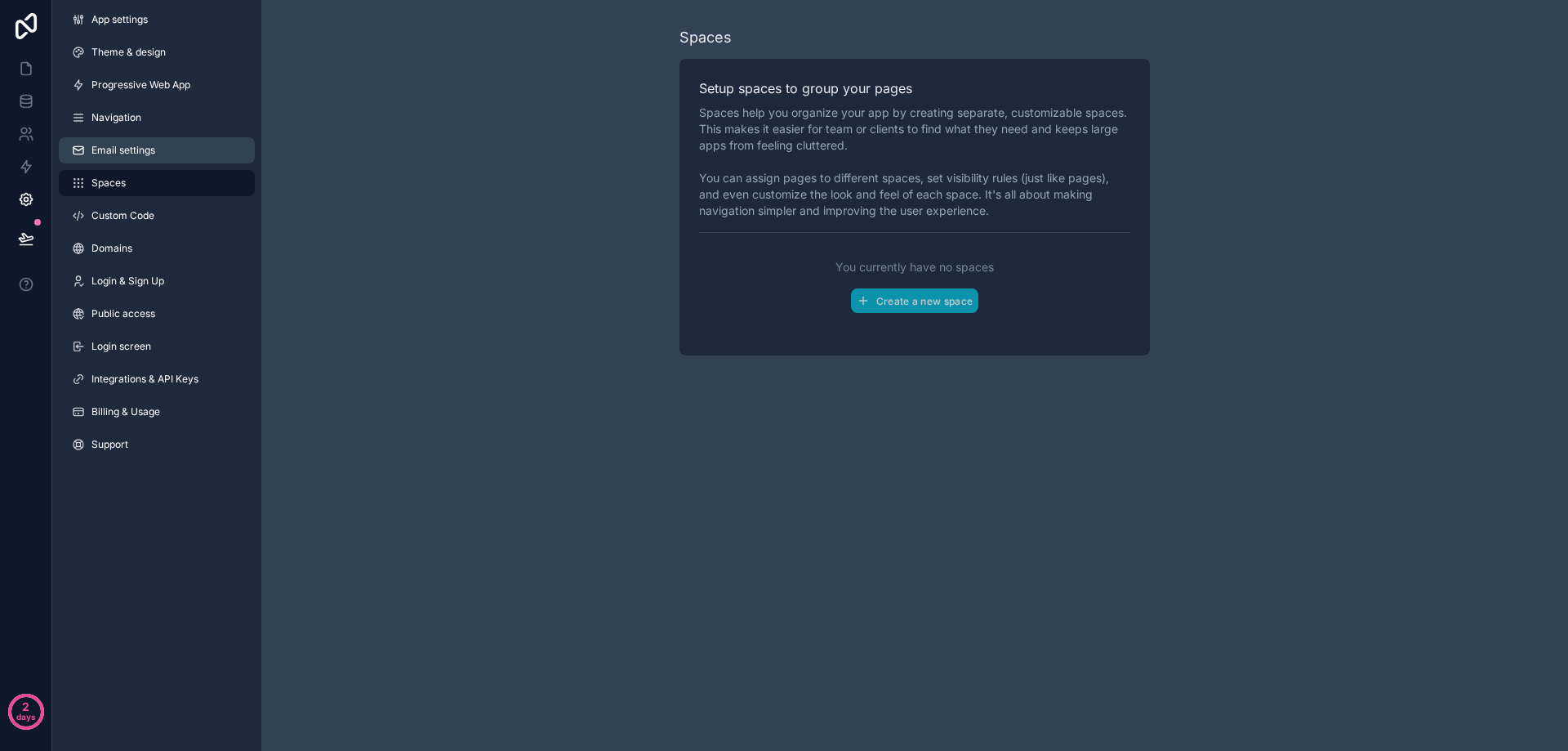
click at [173, 152] on link "Email settings" at bounding box center [157, 150] width 196 height 26
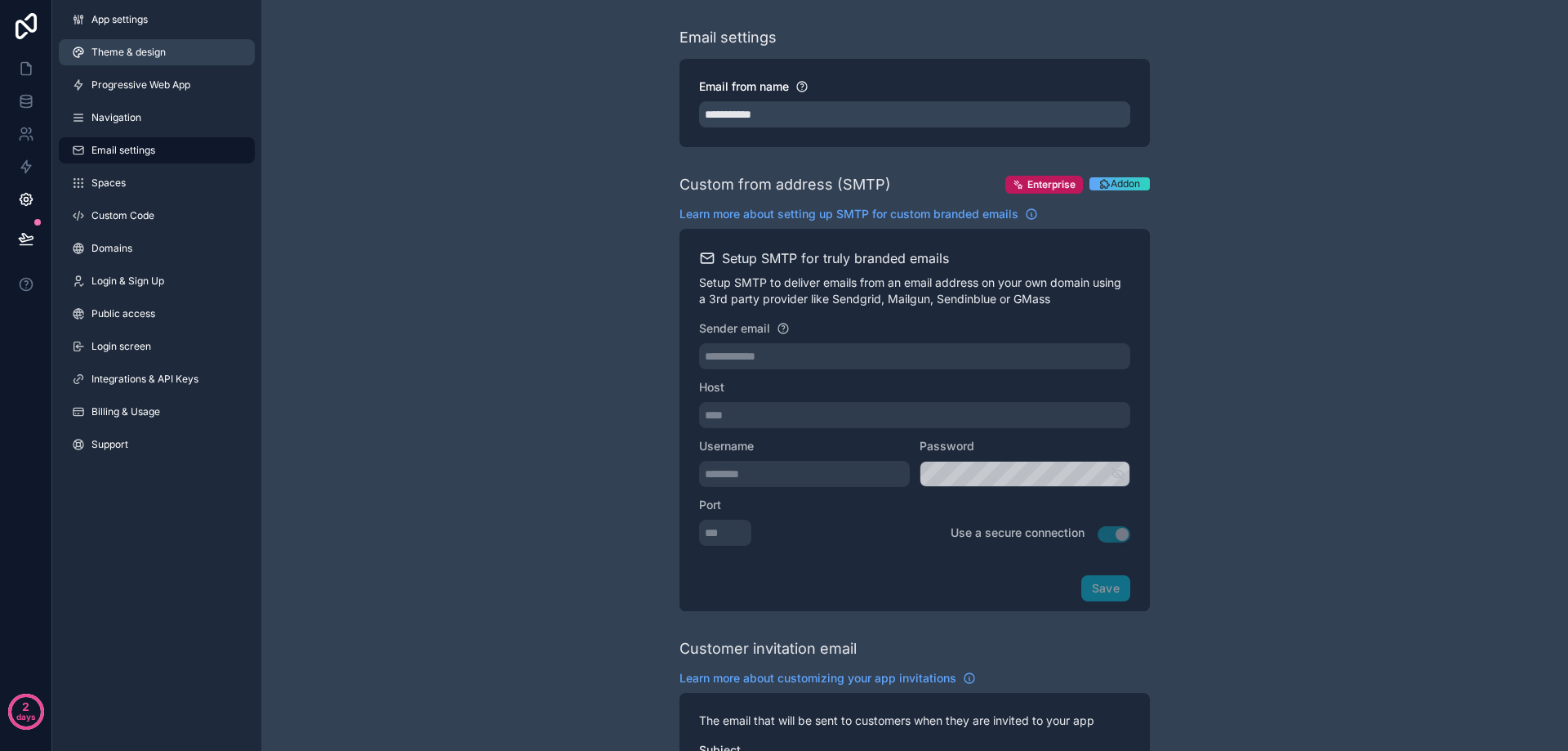
click at [171, 64] on link "Theme & design" at bounding box center [157, 51] width 196 height 26
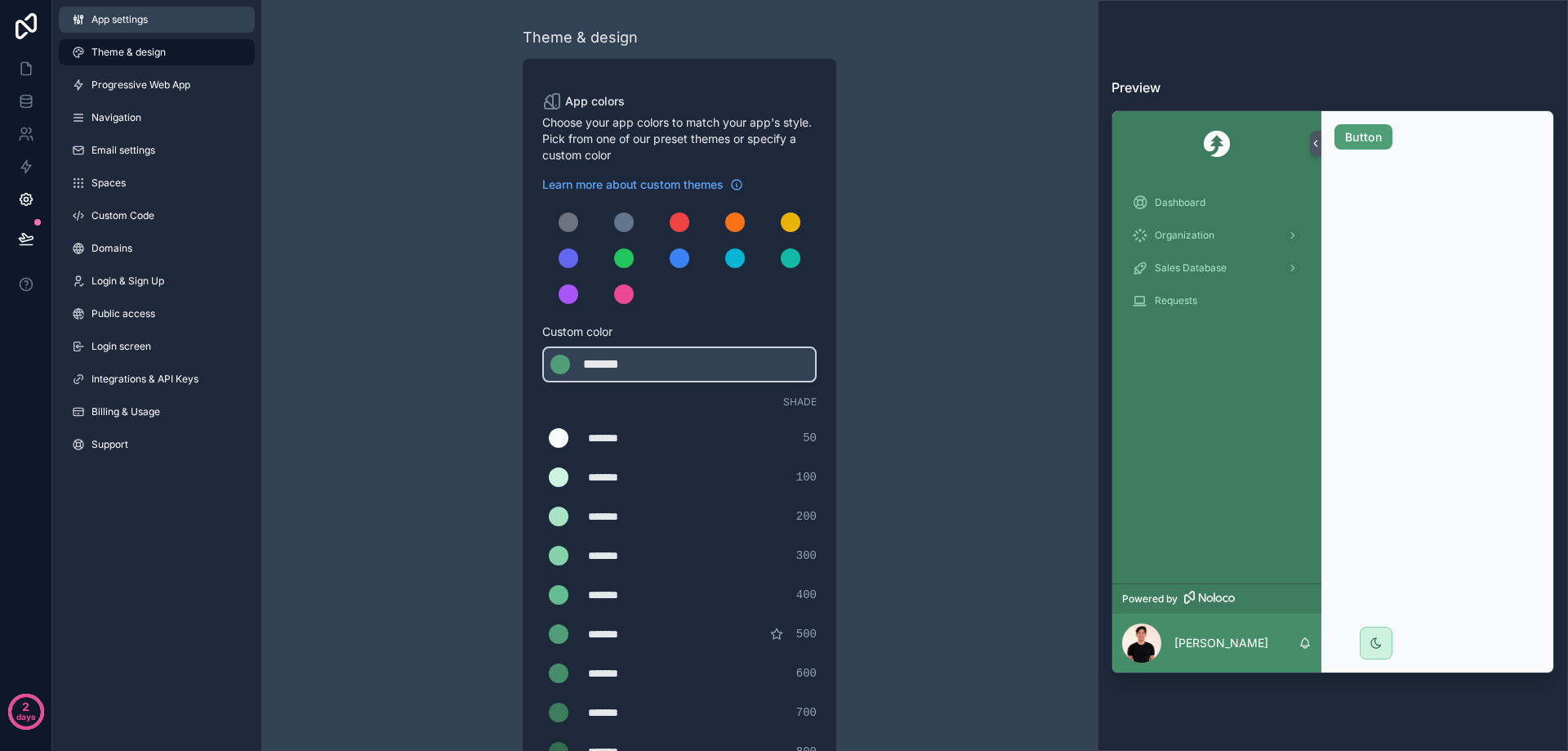
click at [172, 13] on link "App settings" at bounding box center [157, 19] width 196 height 26
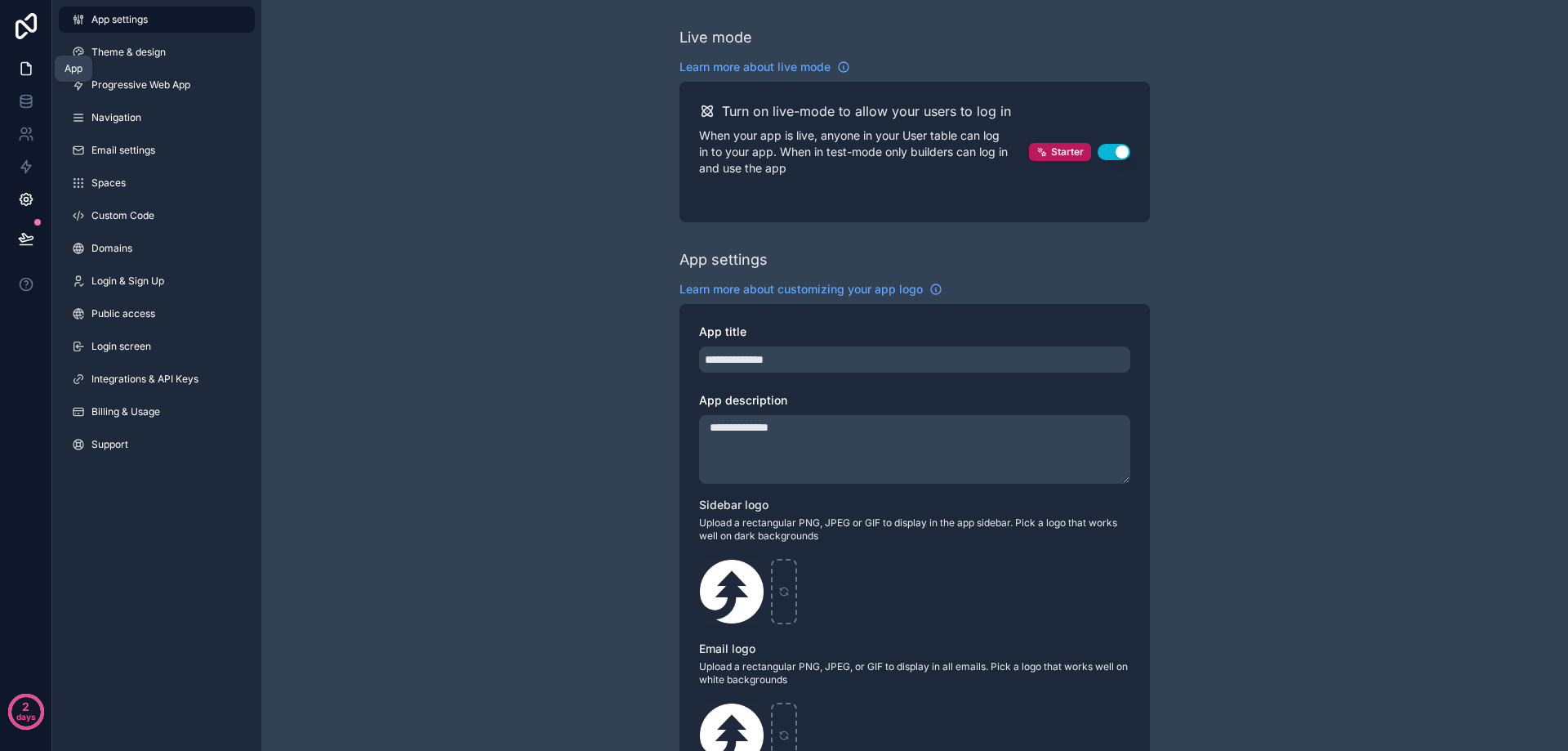
click at [27, 73] on icon at bounding box center [26, 68] width 17 height 17
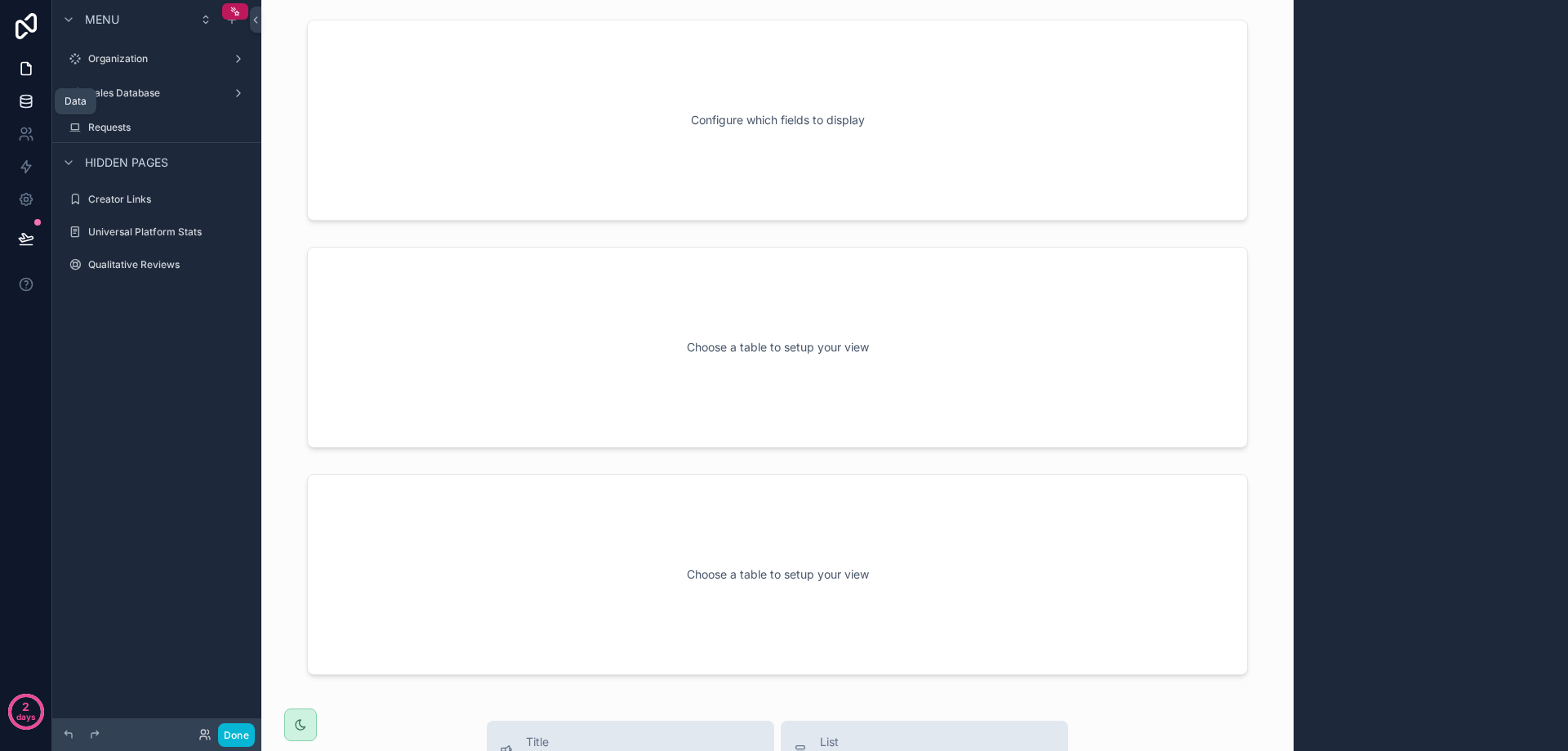
click at [25, 102] on icon at bounding box center [26, 101] width 17 height 17
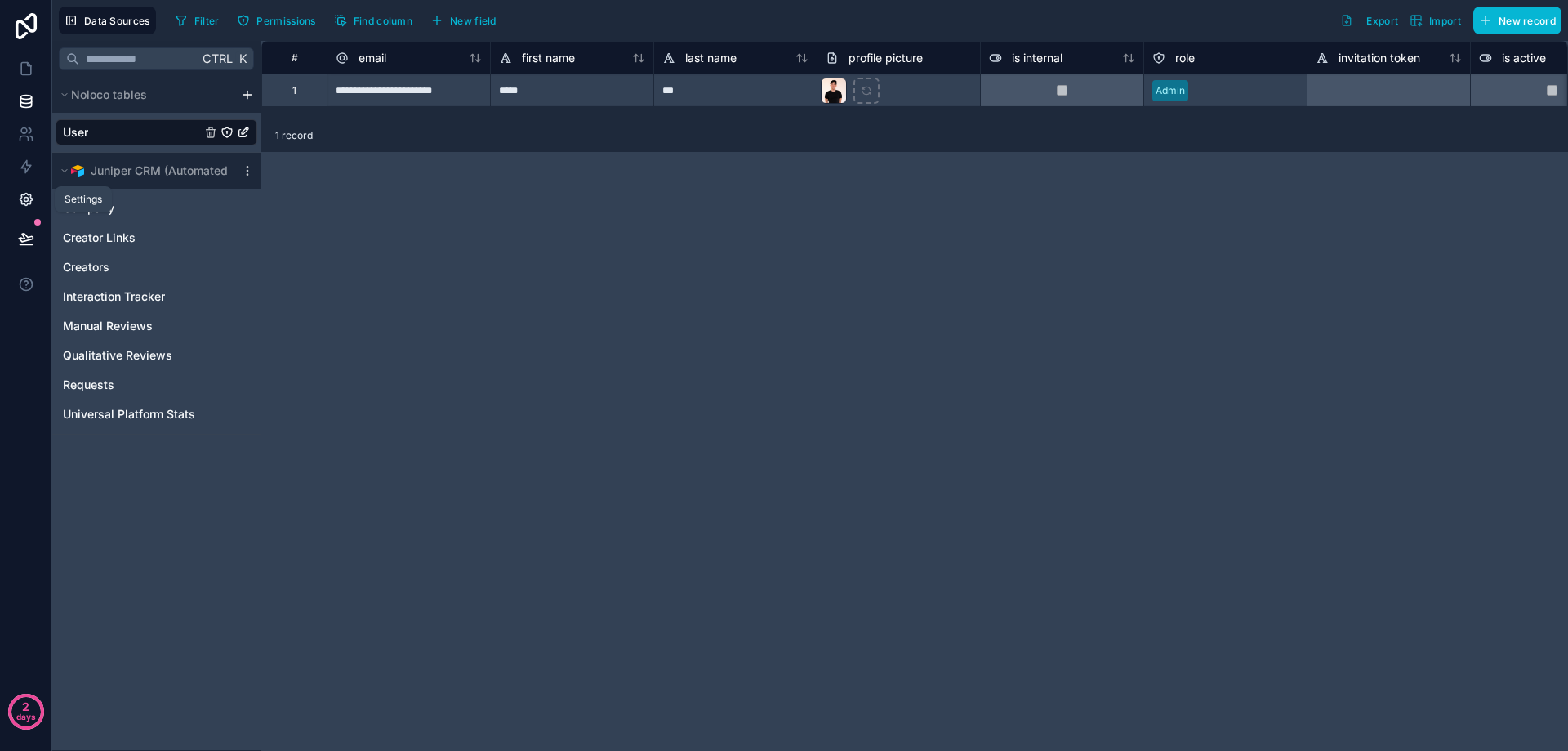
click at [20, 206] on icon at bounding box center [26, 199] width 17 height 17
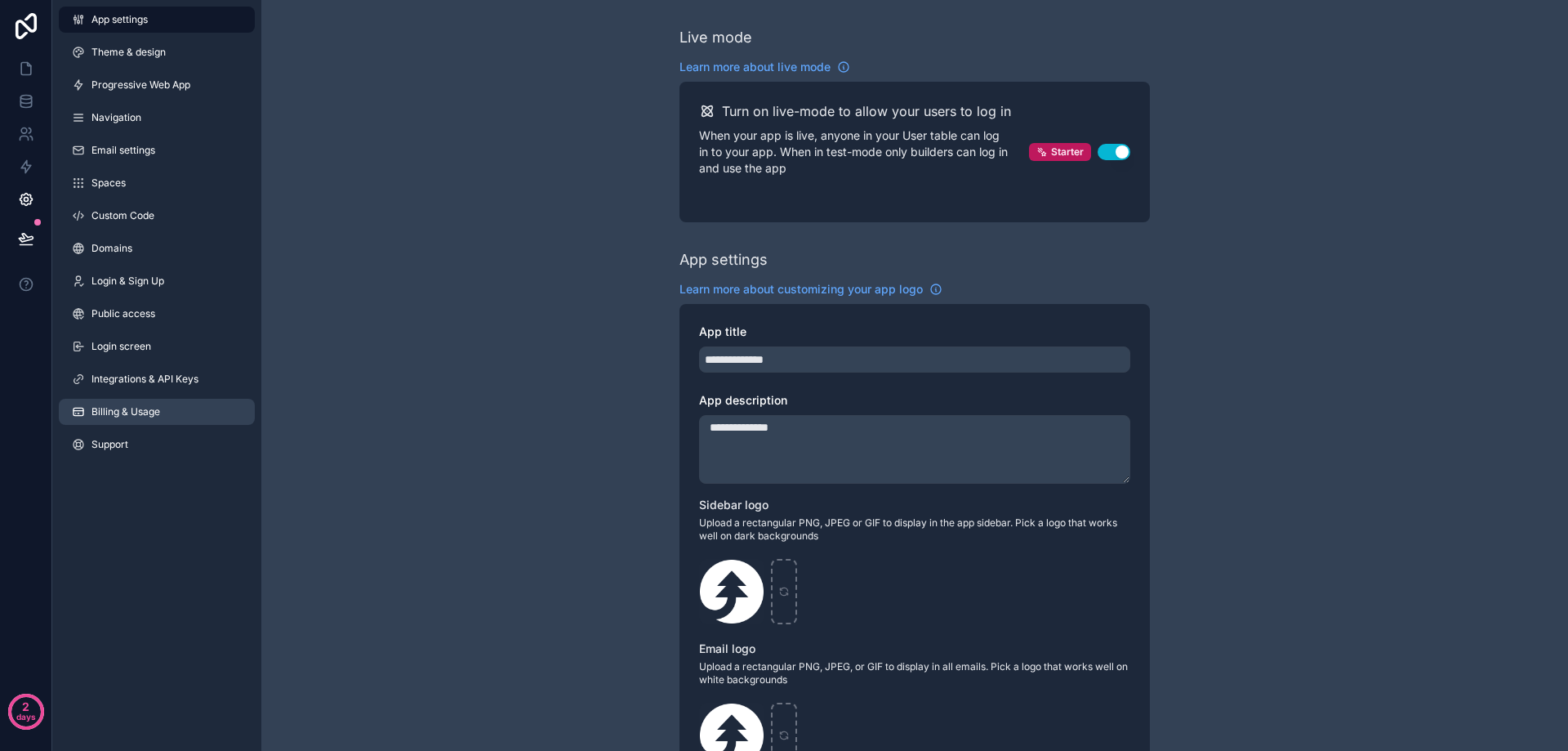
click at [155, 414] on span "Billing & Usage" at bounding box center [125, 411] width 69 height 13
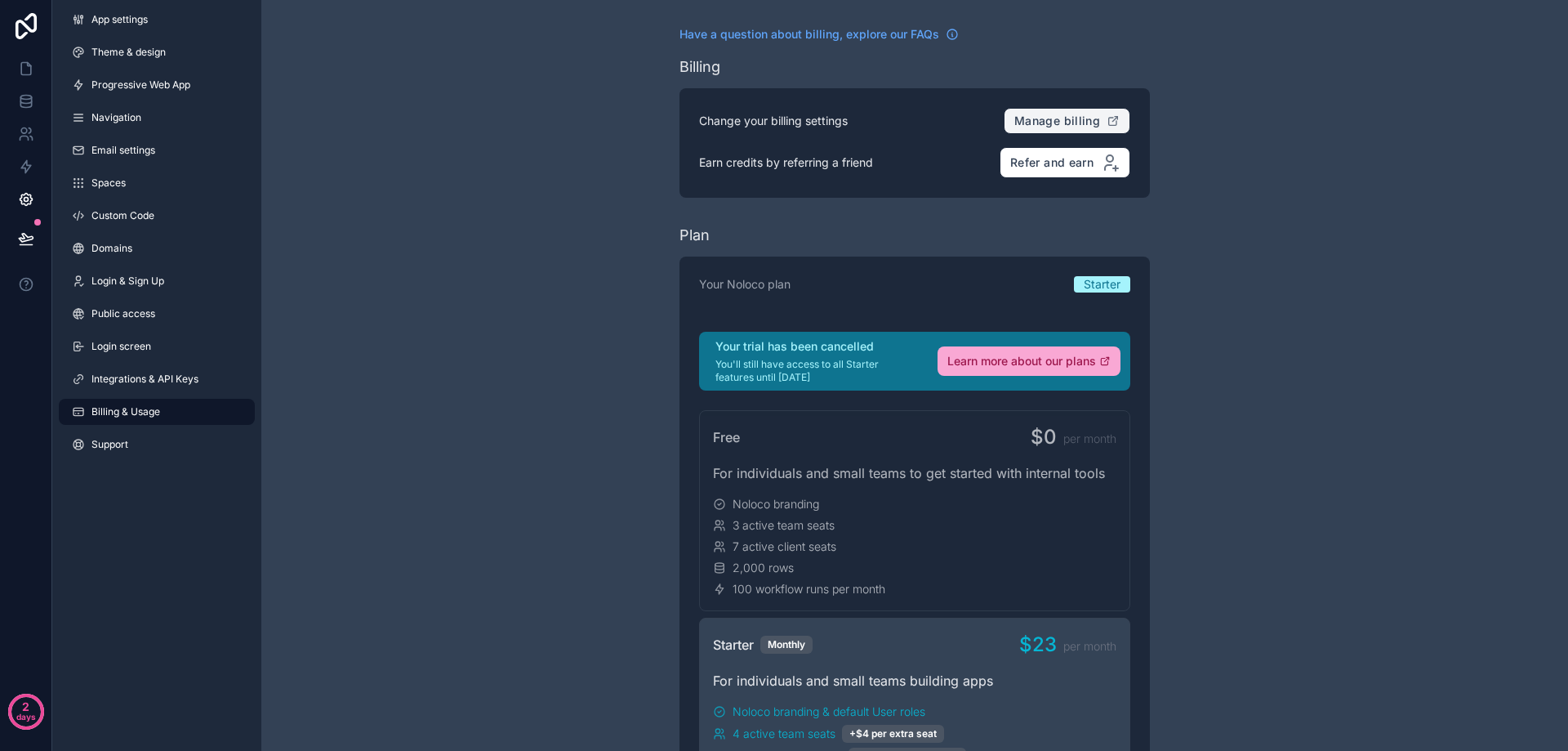
click at [1030, 121] on span "Manage billing" at bounding box center [1057, 120] width 85 height 15
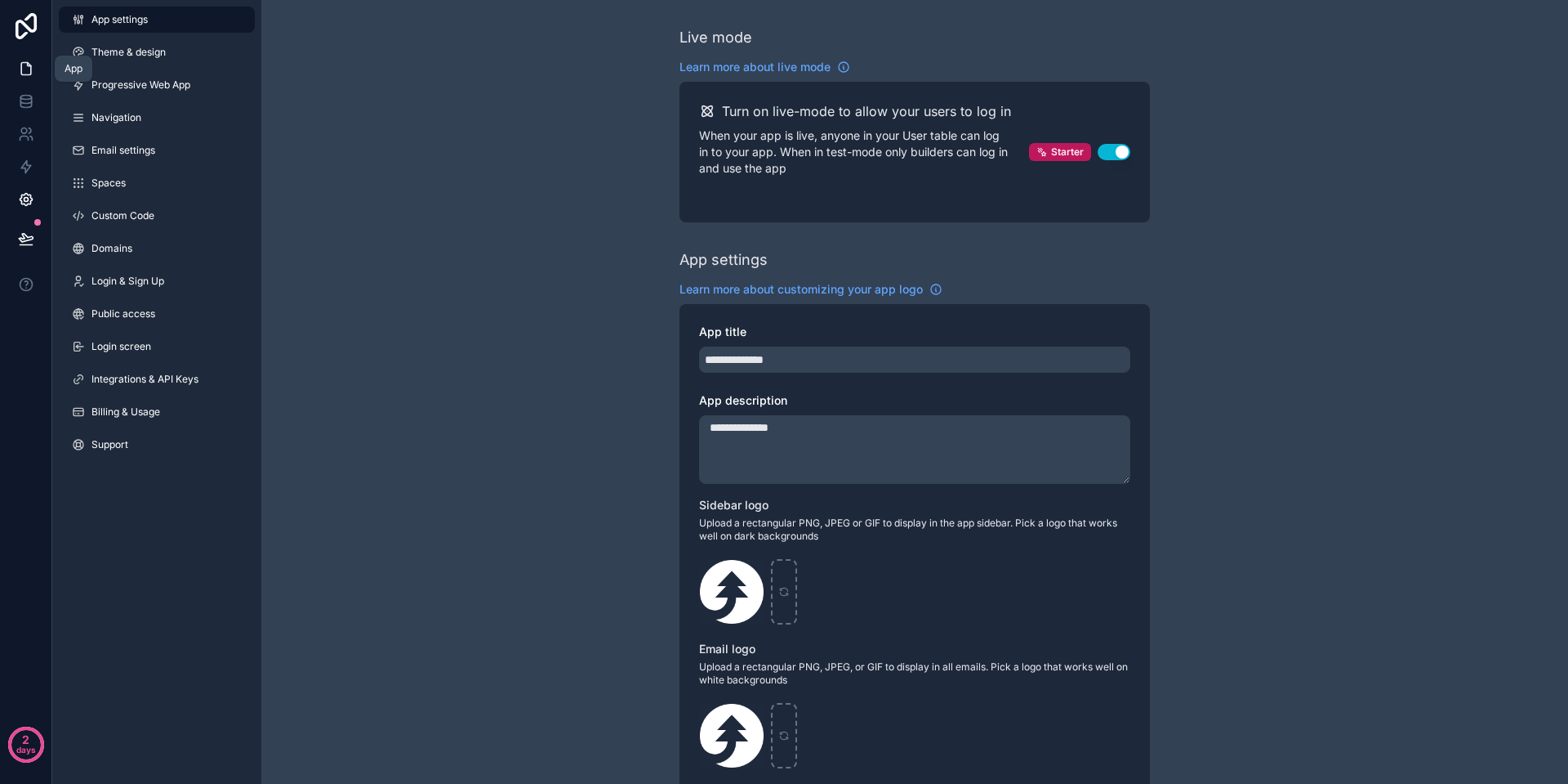
click at [19, 55] on link at bounding box center [25, 69] width 51 height 33
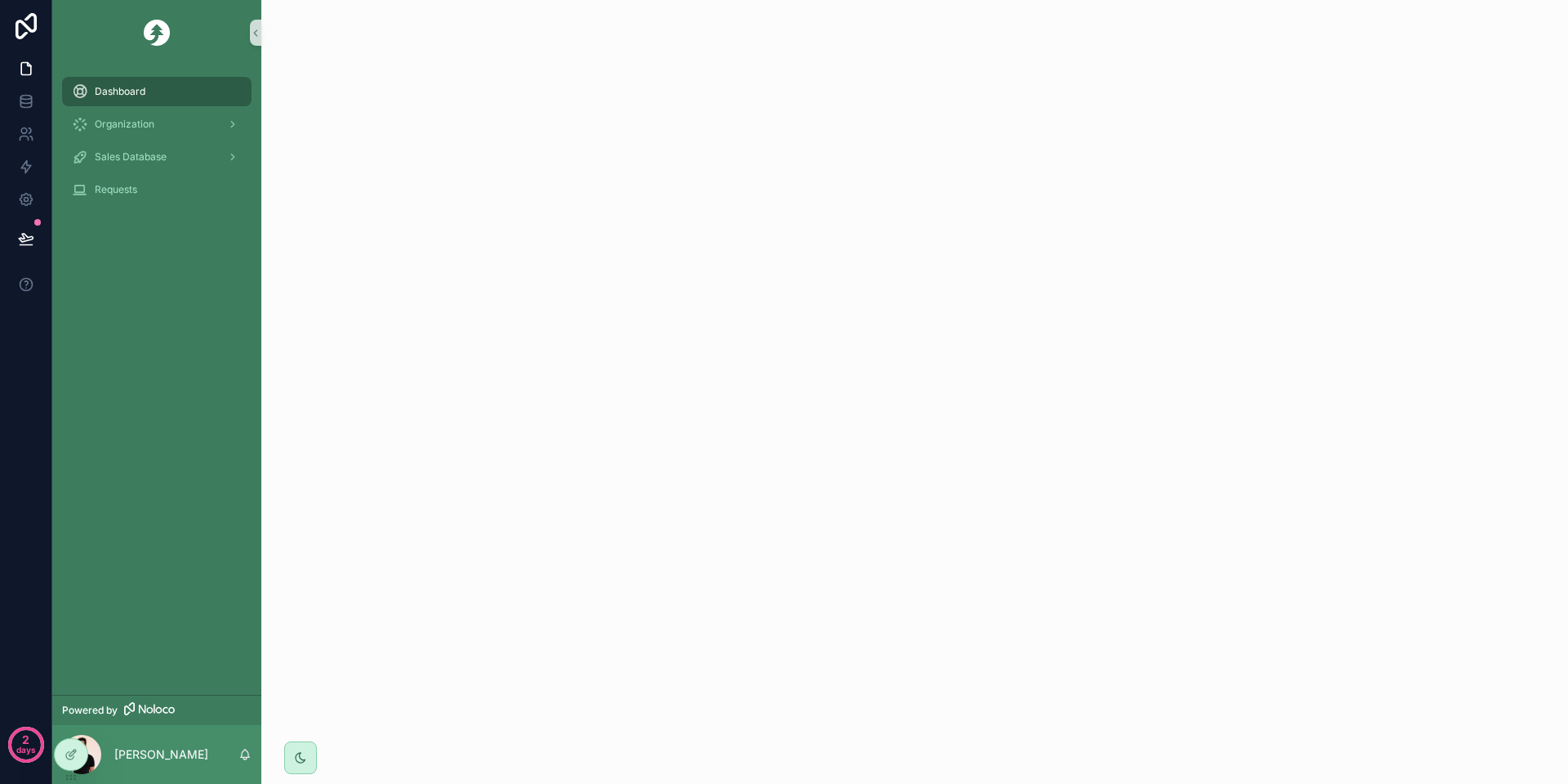
click at [621, 95] on div "scrollable content" at bounding box center [915, 91] width 1307 height 183
